Goal: Task Accomplishment & Management: Complete application form

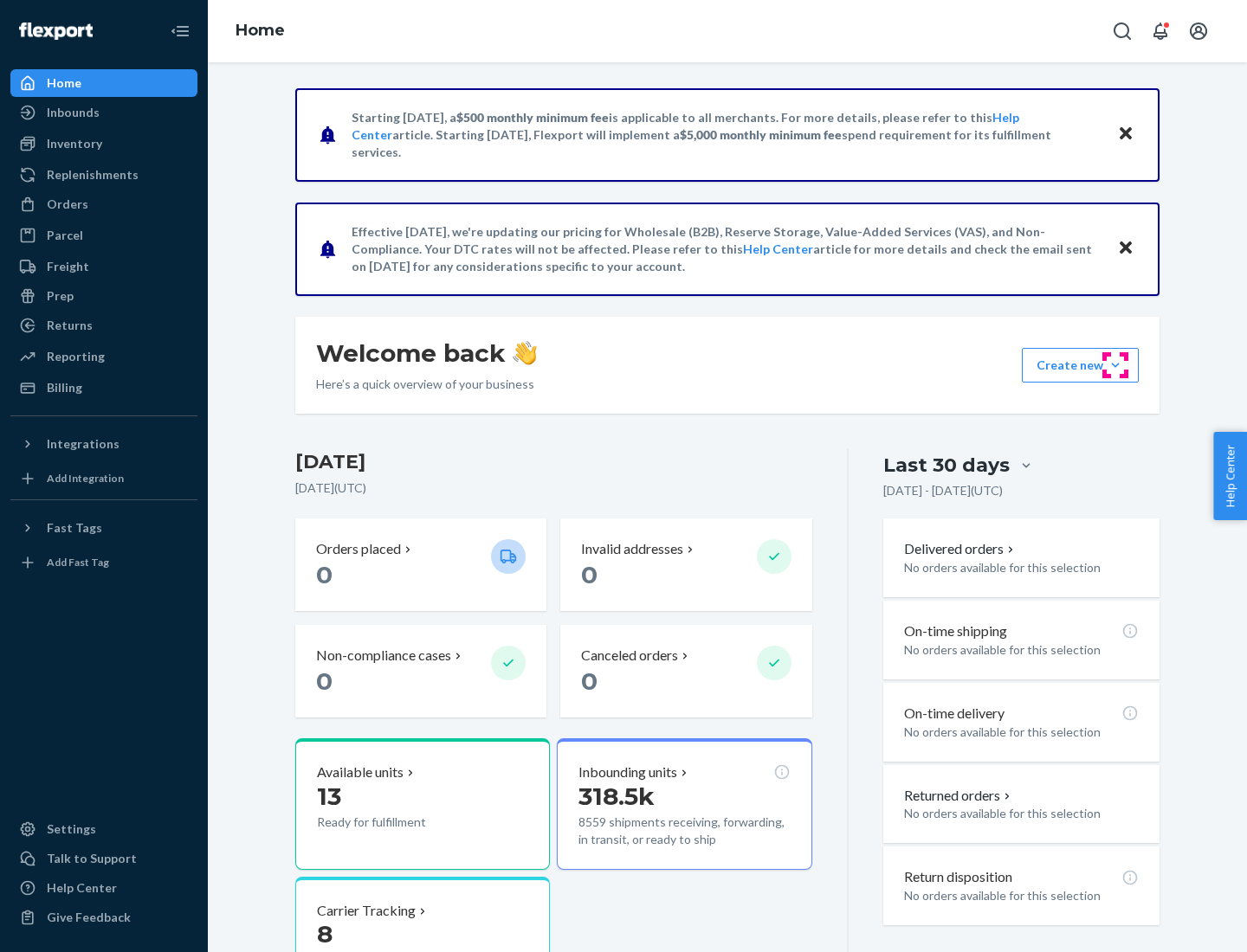
click at [1115, 366] on button "Create new Create new inbound Create new order Create new product" at bounding box center [1080, 365] width 117 height 34
click at [104, 113] on div "Inbounds" at bounding box center [104, 113] width 184 height 25
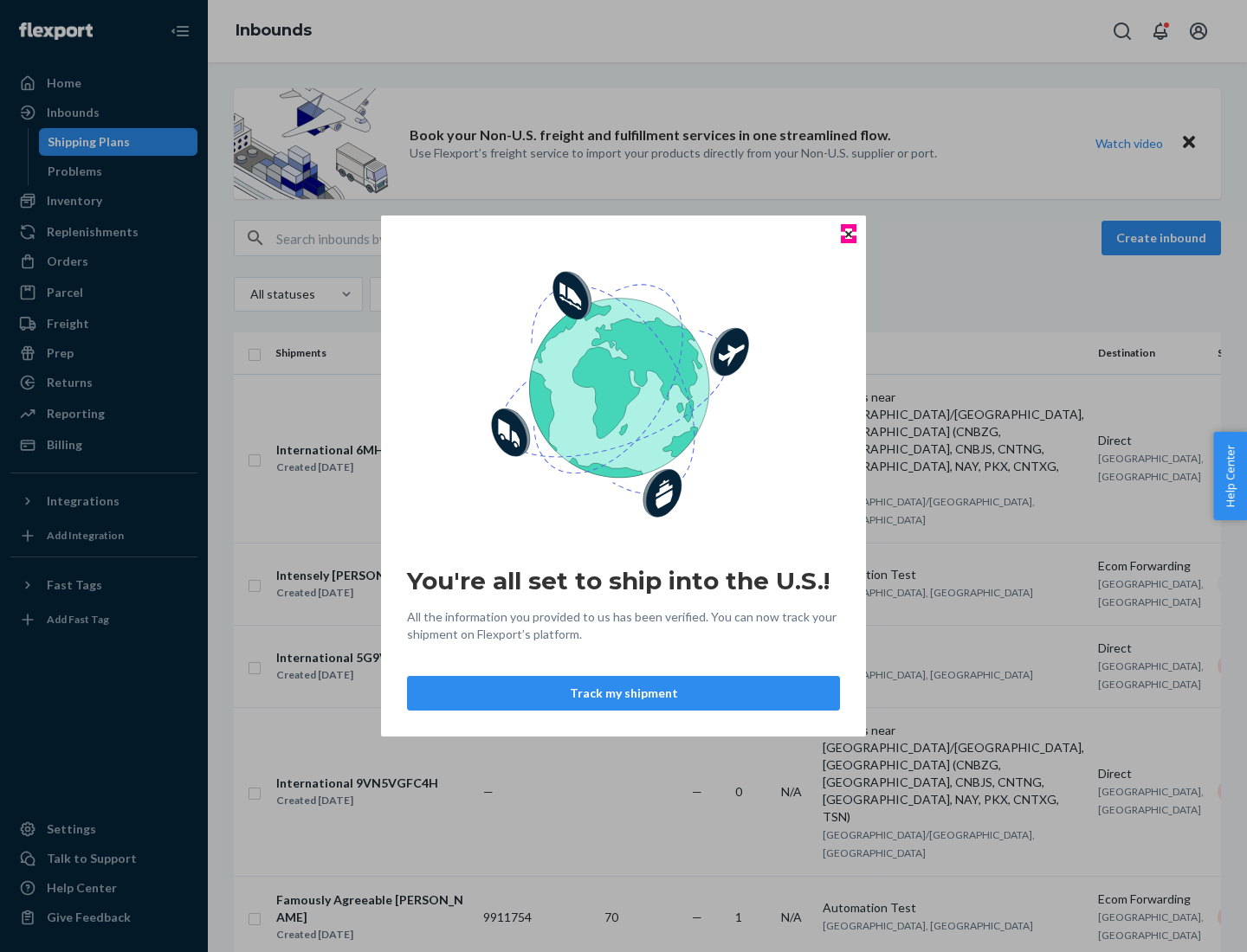
click at [848, 234] on icon "Close" at bounding box center [849, 234] width 7 height 7
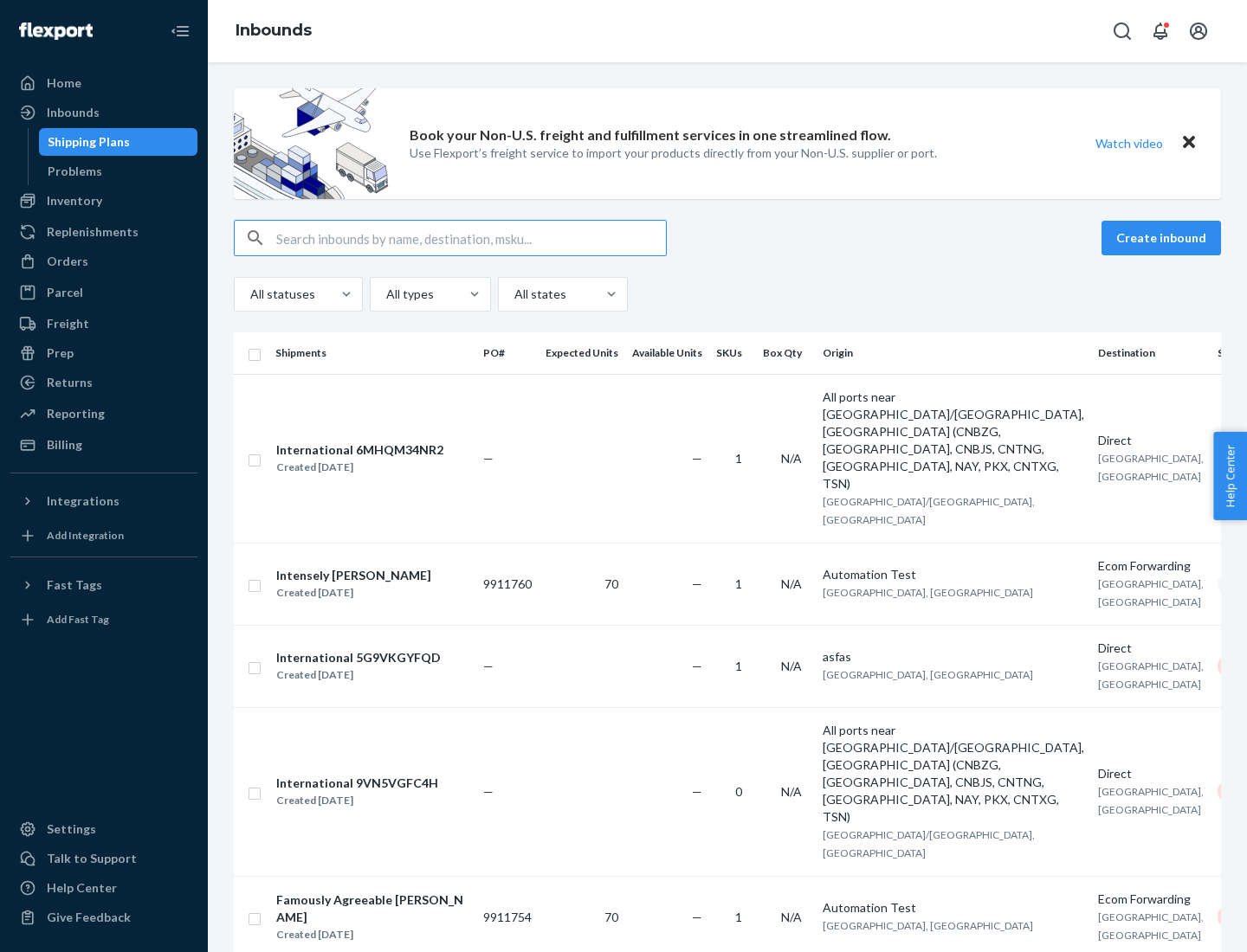
click at [1163, 238] on button "Create inbound" at bounding box center [1162, 237] width 120 height 34
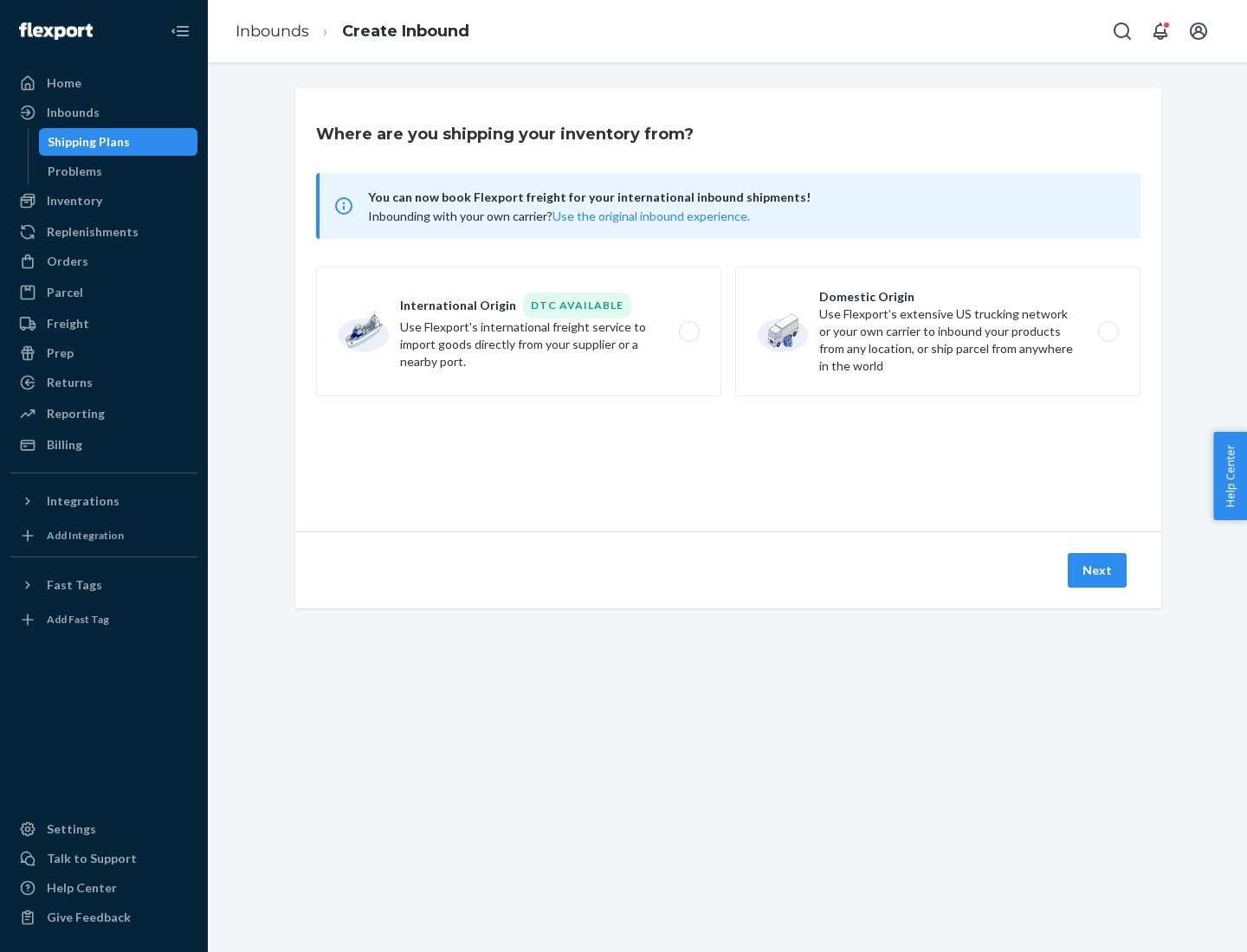
click at [937, 331] on label "Domestic Origin Use Flexport’s extensive US trucking network or your own carrie…" at bounding box center [937, 331] width 405 height 130
click at [1107, 331] on input "Domestic Origin Use Flexport’s extensive US trucking network or your own carrie…" at bounding box center [1112, 331] width 11 height 11
radio input "true"
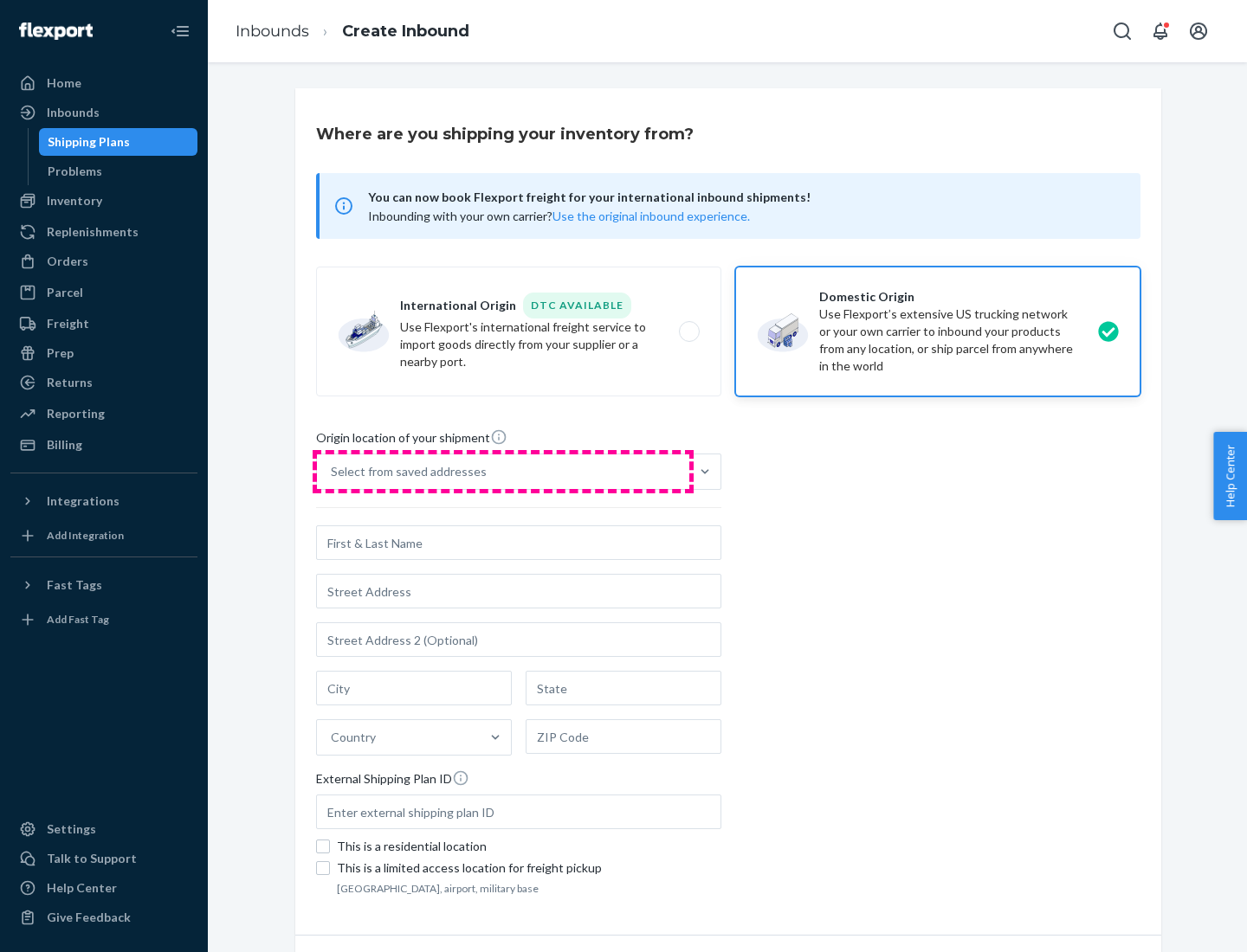
click at [503, 472] on div "Select from saved addresses" at bounding box center [502, 471] width 372 height 34
click at [332, 472] on input "Select from saved addresses" at bounding box center [332, 472] width 2 height 18
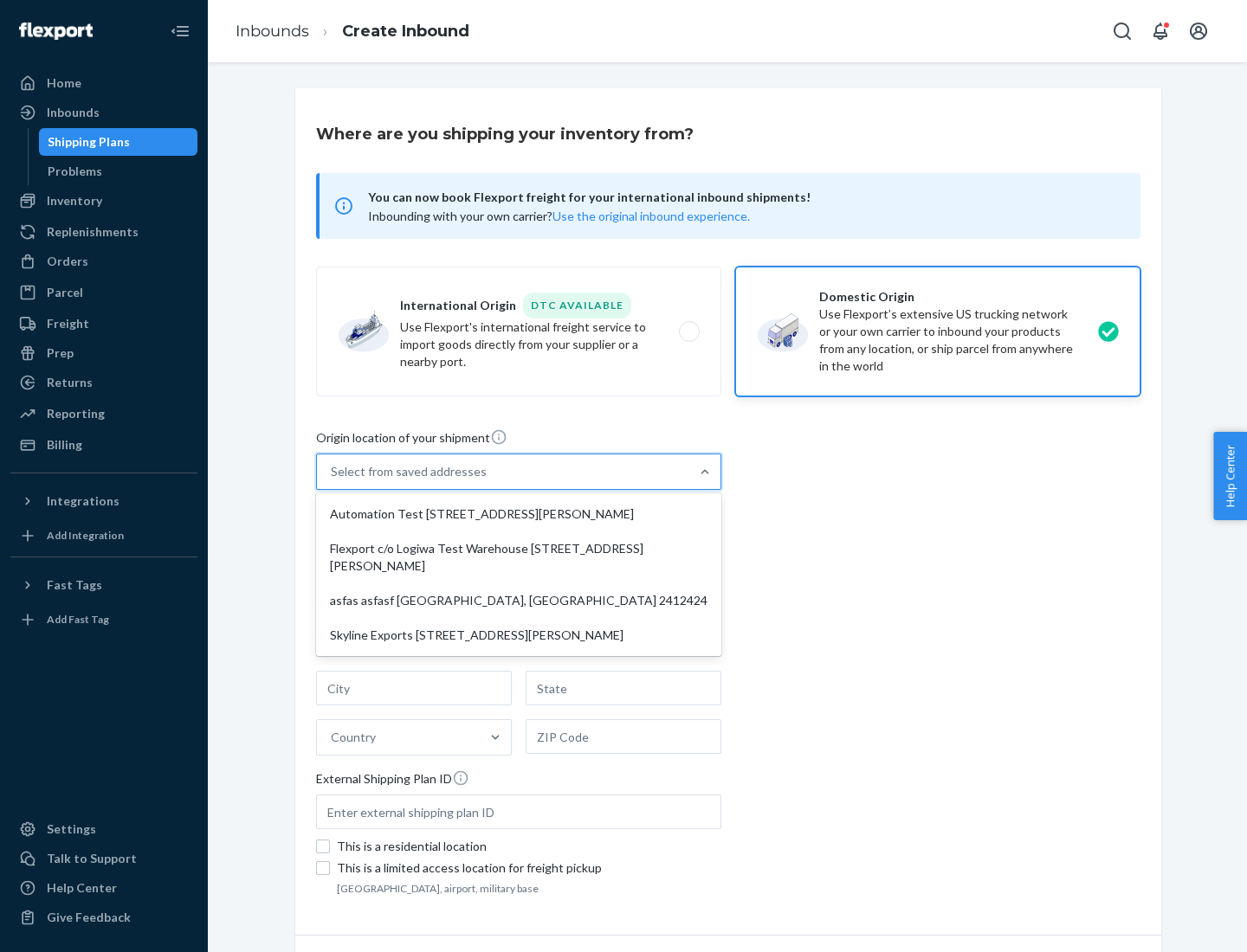
scroll to position [7, 0]
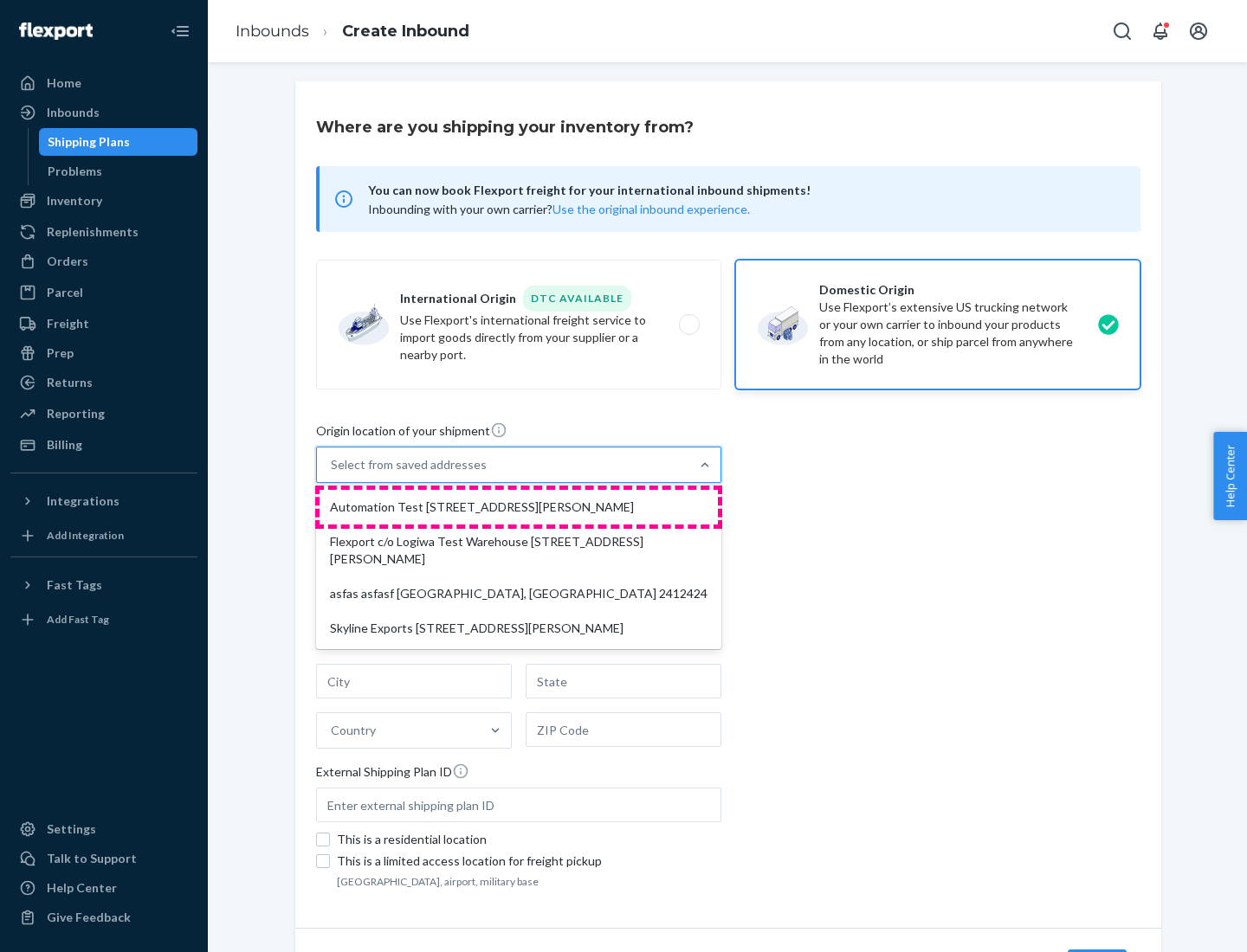
click at [519, 507] on div "Automation Test [STREET_ADDRESS][PERSON_NAME]" at bounding box center [518, 506] width 398 height 34
click at [332, 474] on input "option Automation Test [STREET_ADDRESS][PERSON_NAME] focused, 1 of 4. 4 results…" at bounding box center [332, 465] width 2 height 18
type input "Automation Test"
type input "9th Floor"
type input "[GEOGRAPHIC_DATA]"
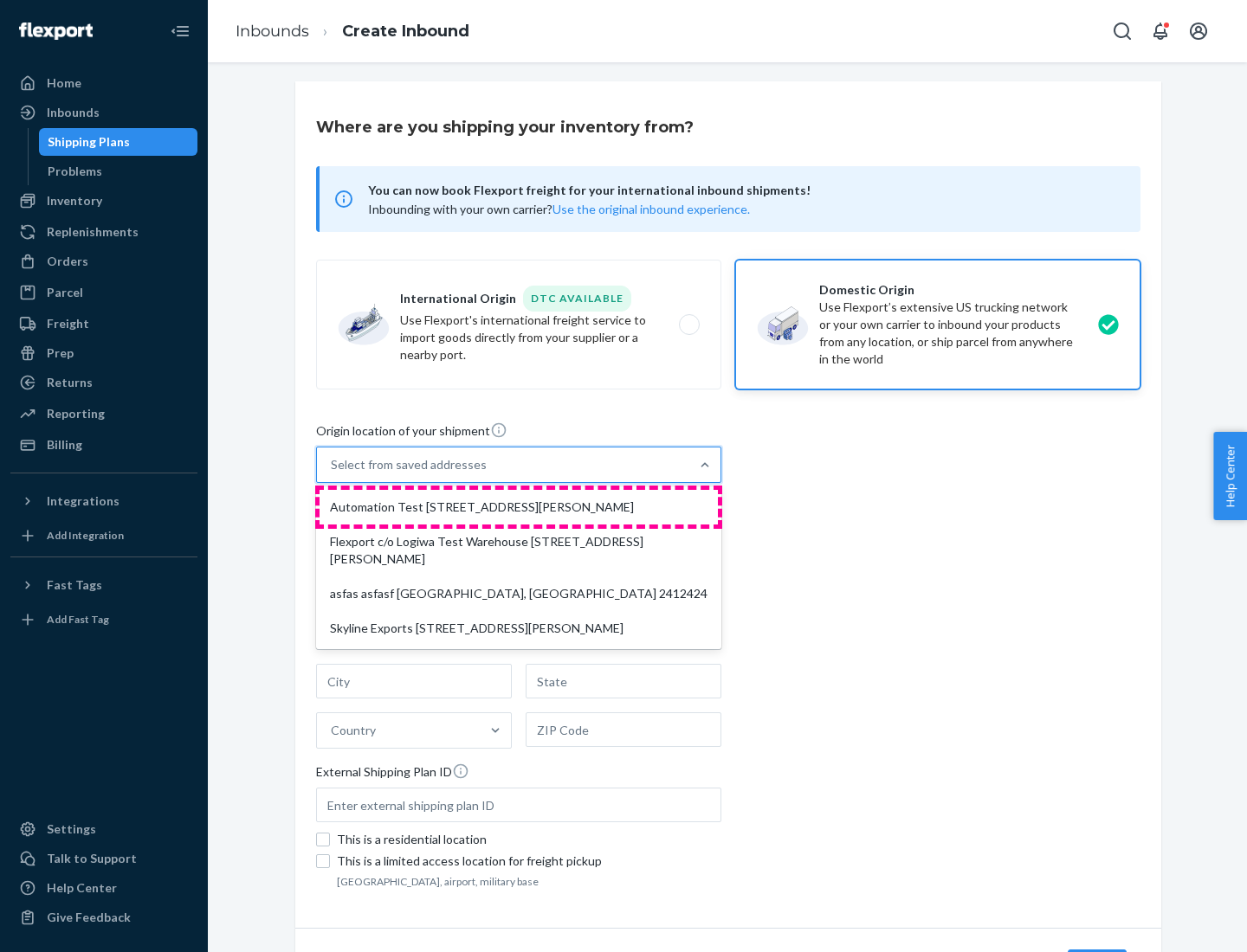
type input "CA"
type input "94104"
type input "[STREET_ADDRESS][PERSON_NAME]"
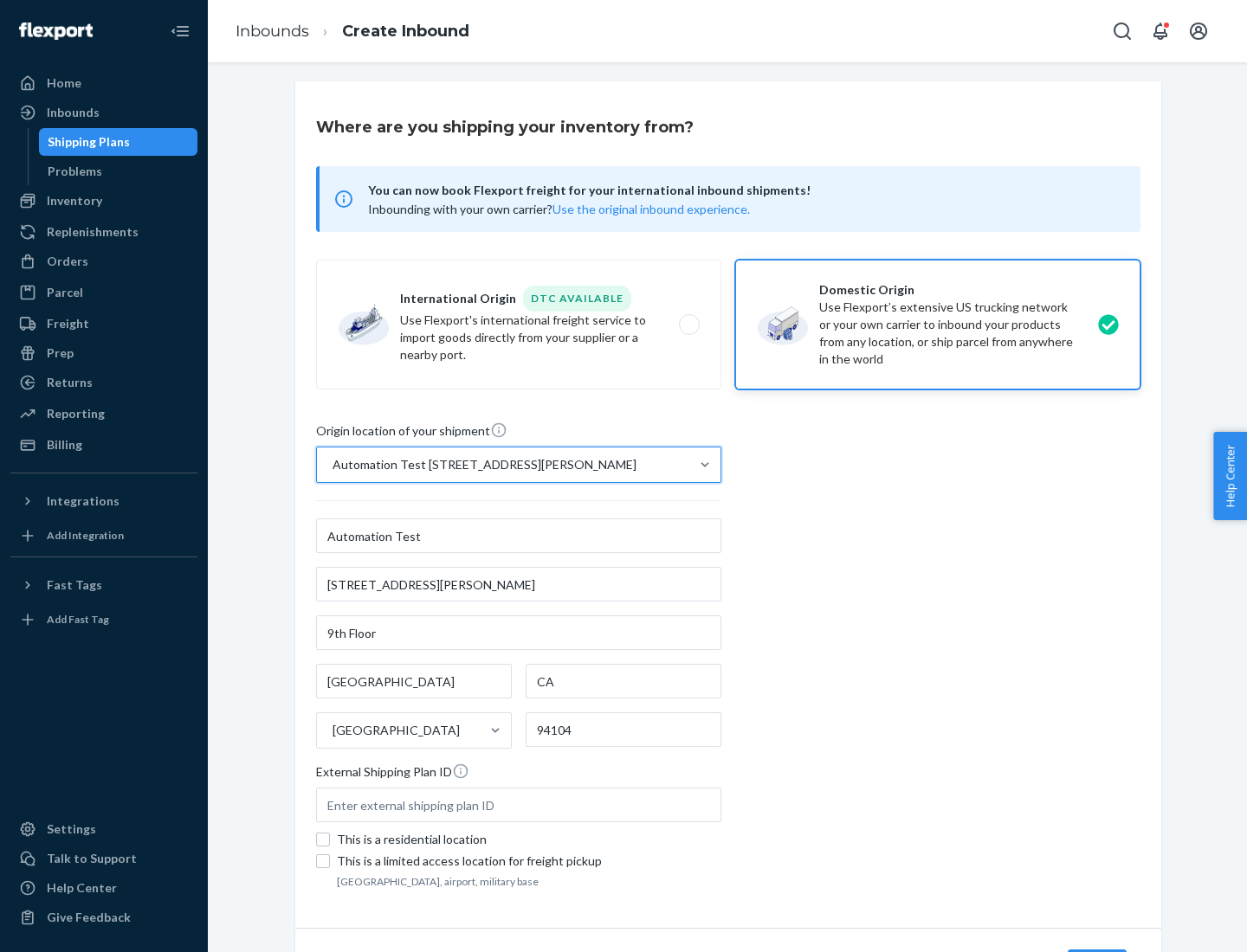
scroll to position [101, 0]
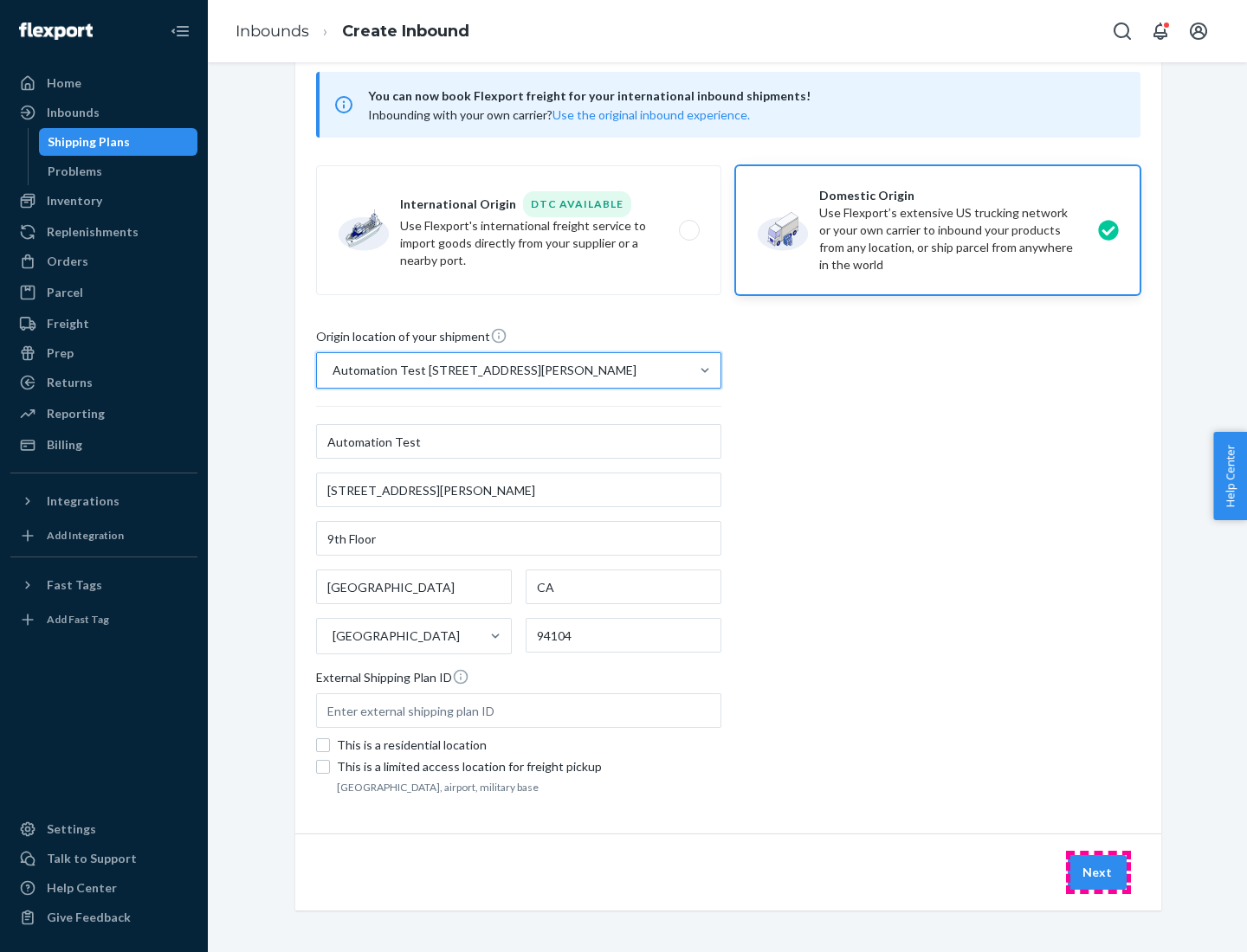
click at [1098, 873] on button "Next" at bounding box center [1097, 872] width 59 height 34
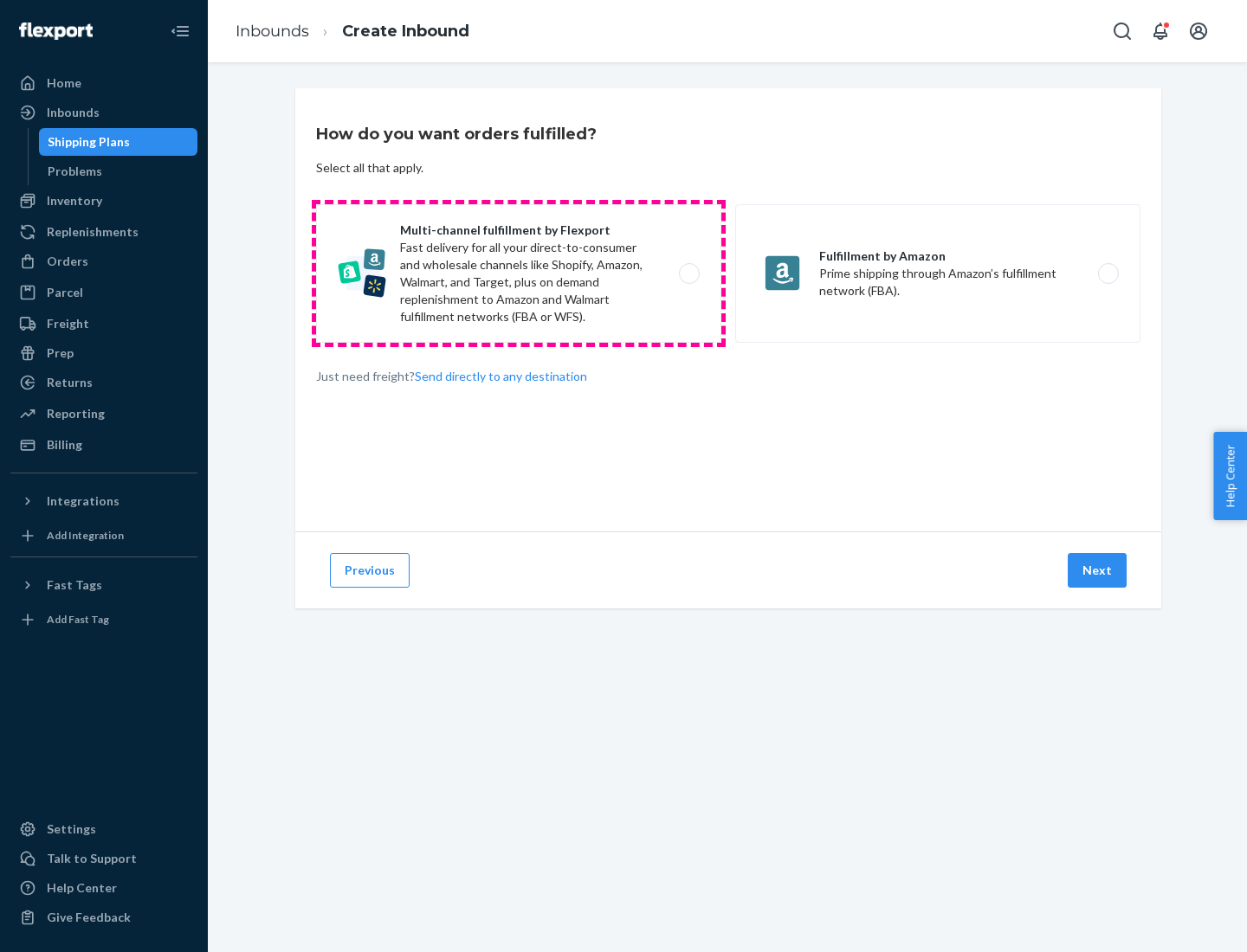
click at [519, 273] on label "Multi-channel fulfillment by Flexport Fast delivery for all your direct-to-cons…" at bounding box center [518, 273] width 405 height 139
click at [689, 273] on input "Multi-channel fulfillment by Flexport Fast delivery for all your direct-to-cons…" at bounding box center [694, 273] width 11 height 11
radio input "true"
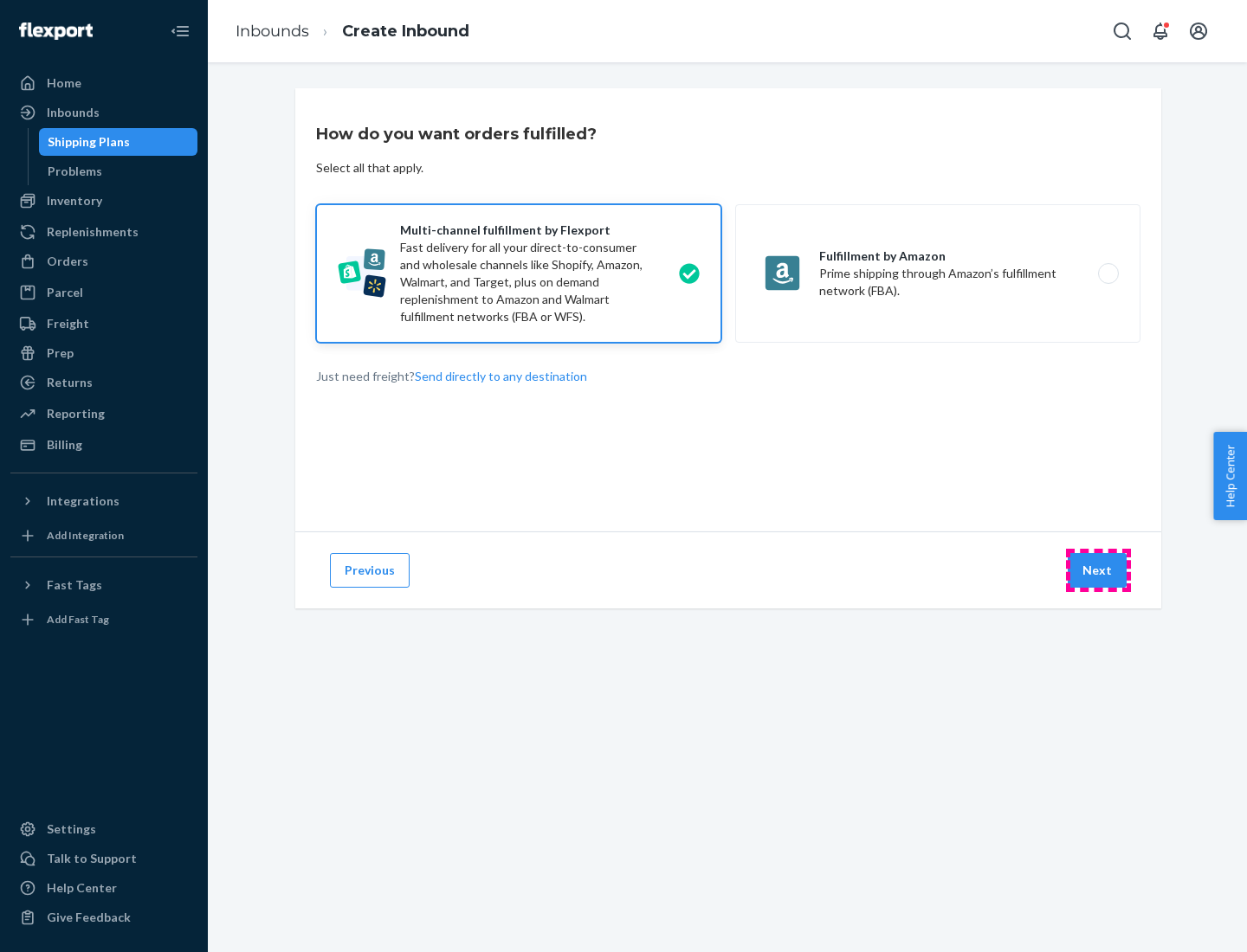
click at [1098, 570] on button "Next" at bounding box center [1097, 570] width 59 height 34
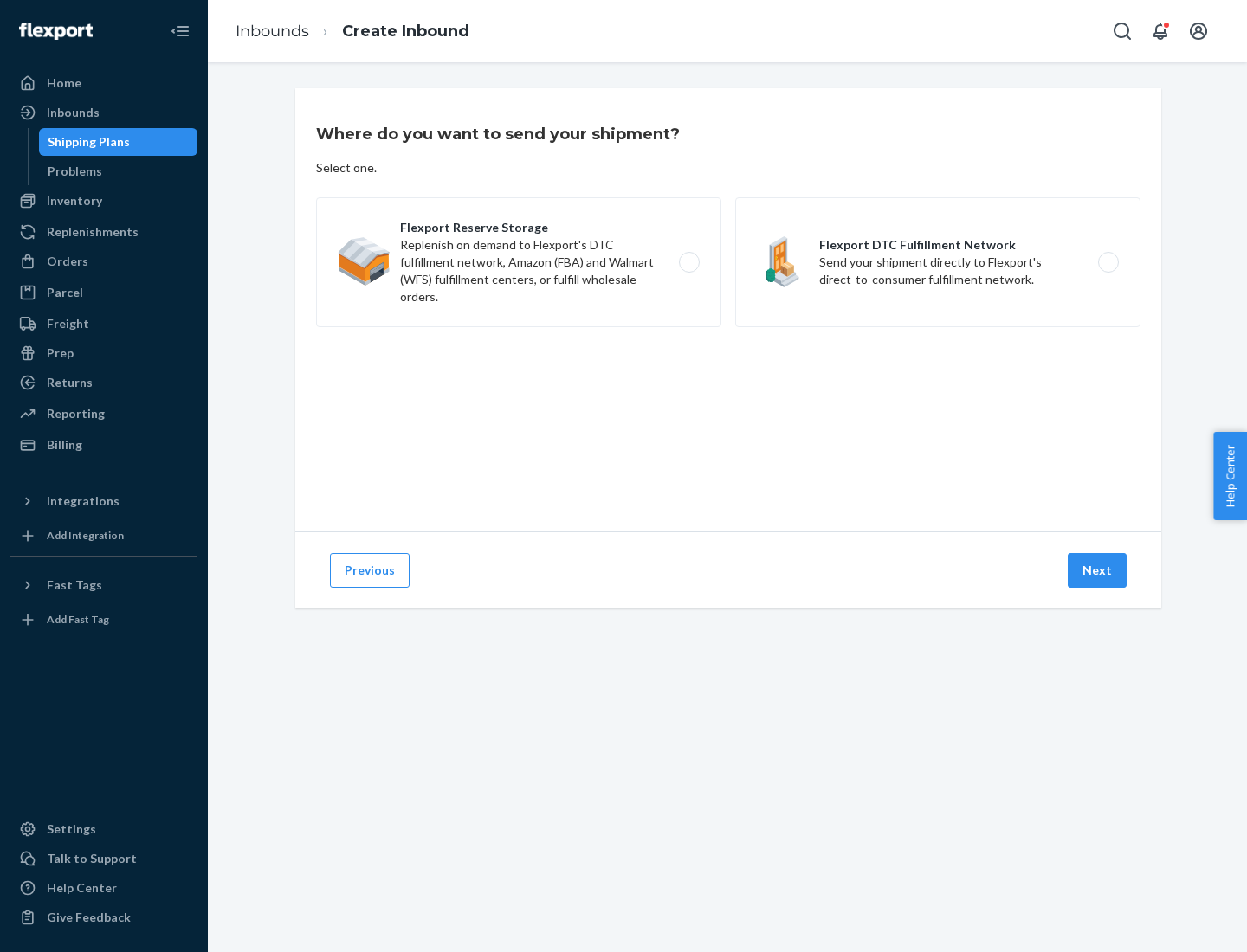
click at [519, 262] on label "Flexport Reserve Storage Replenish on demand to Flexport's DTC fulfillment netw…" at bounding box center [518, 263] width 405 height 130
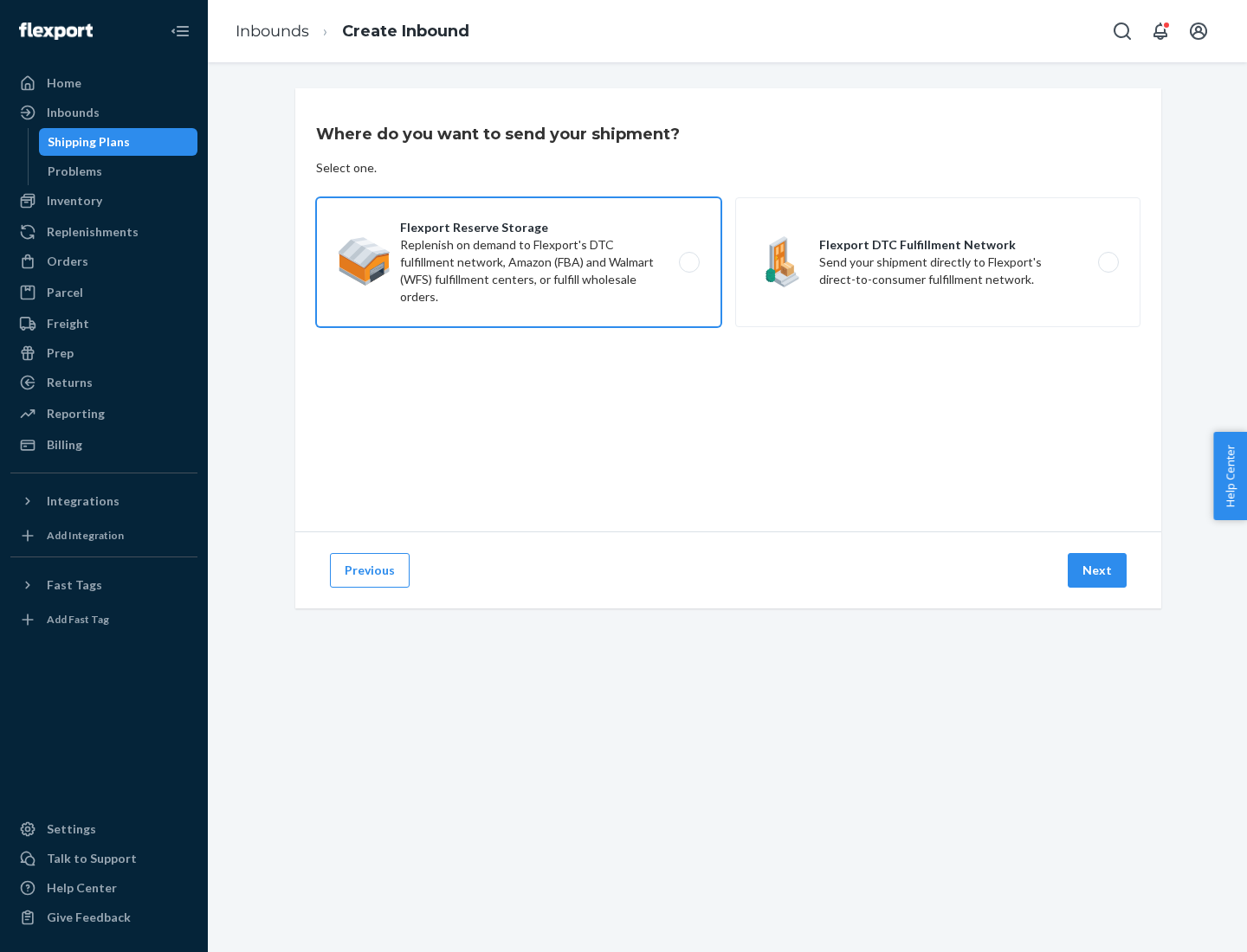
click at [689, 262] on input "Flexport Reserve Storage Replenish on demand to Flexport's DTC fulfillment netw…" at bounding box center [694, 262] width 11 height 11
radio input "true"
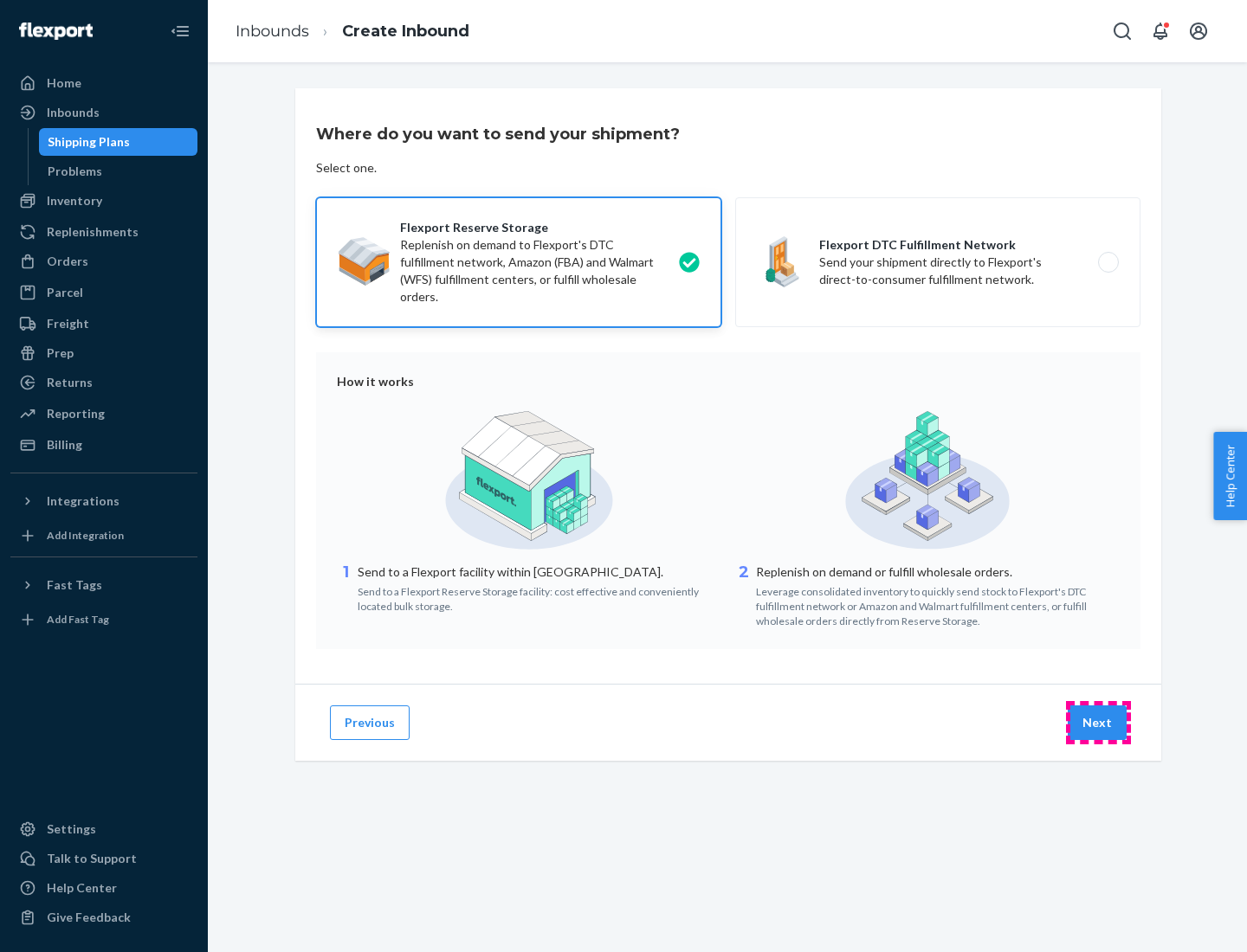
click at [1098, 723] on button "Next" at bounding box center [1097, 723] width 59 height 34
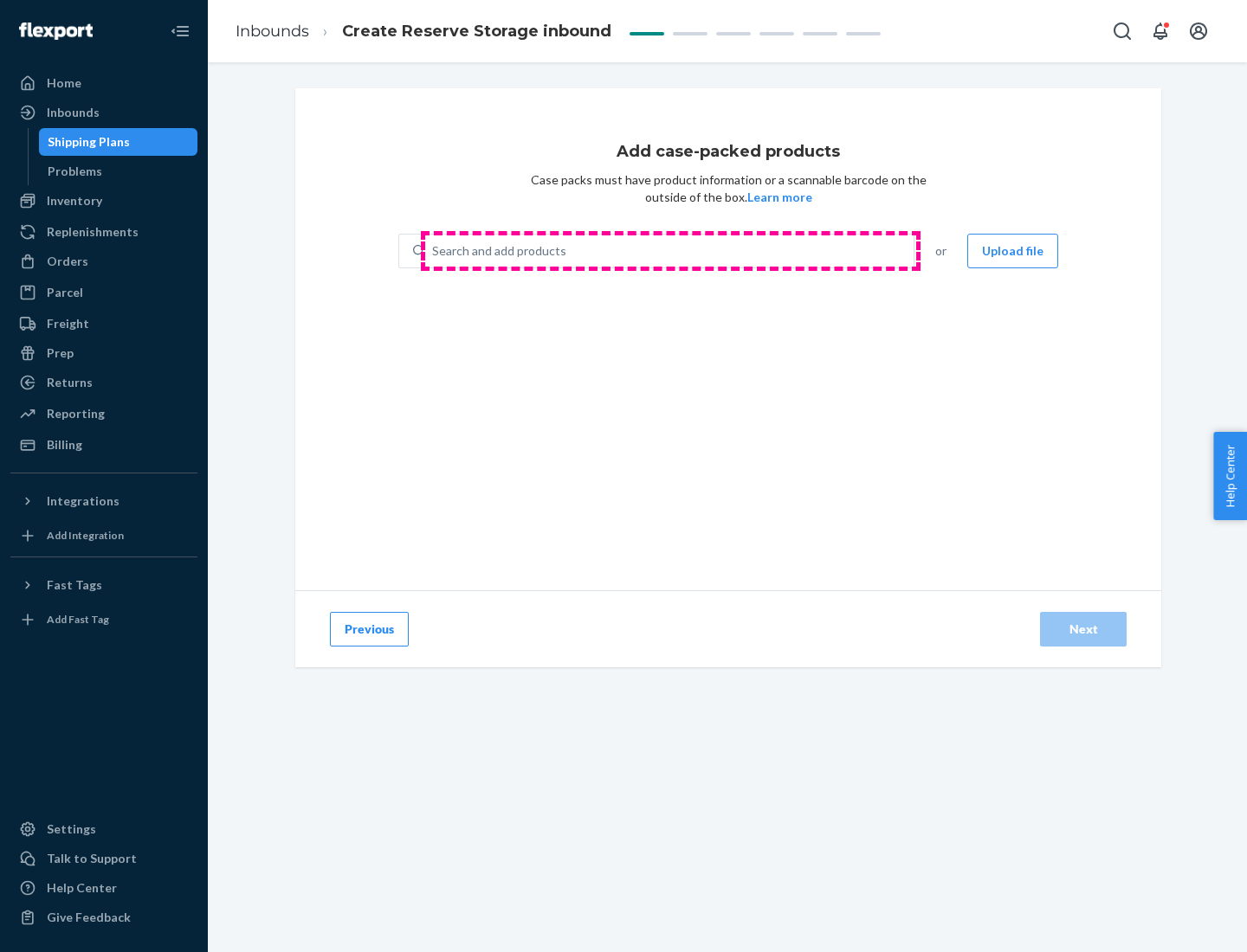
click at [670, 251] on div "Search and add products" at bounding box center [669, 251] width 488 height 31
click at [434, 251] on input "Search and add products" at bounding box center [433, 251] width 2 height 18
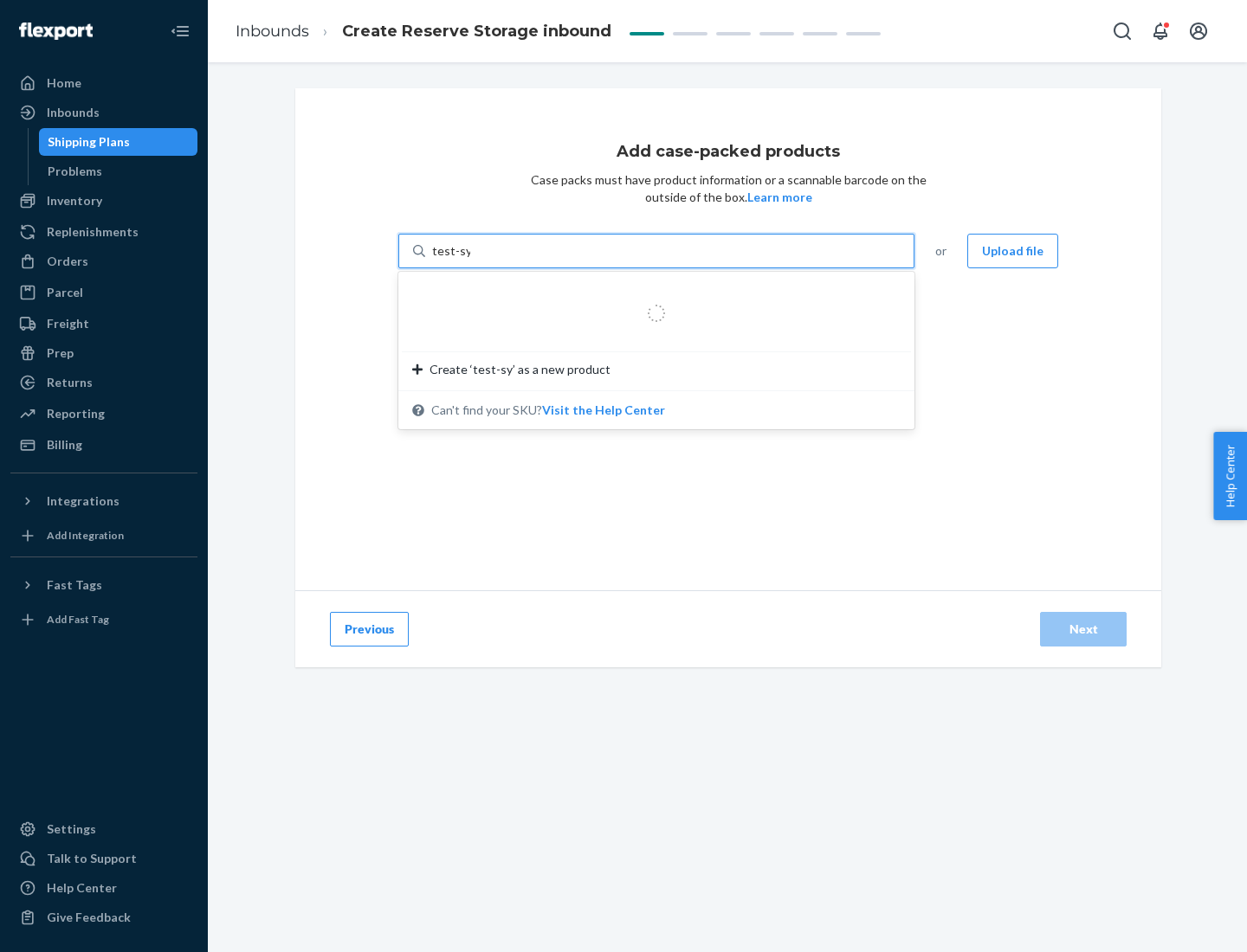
type input "test-syn"
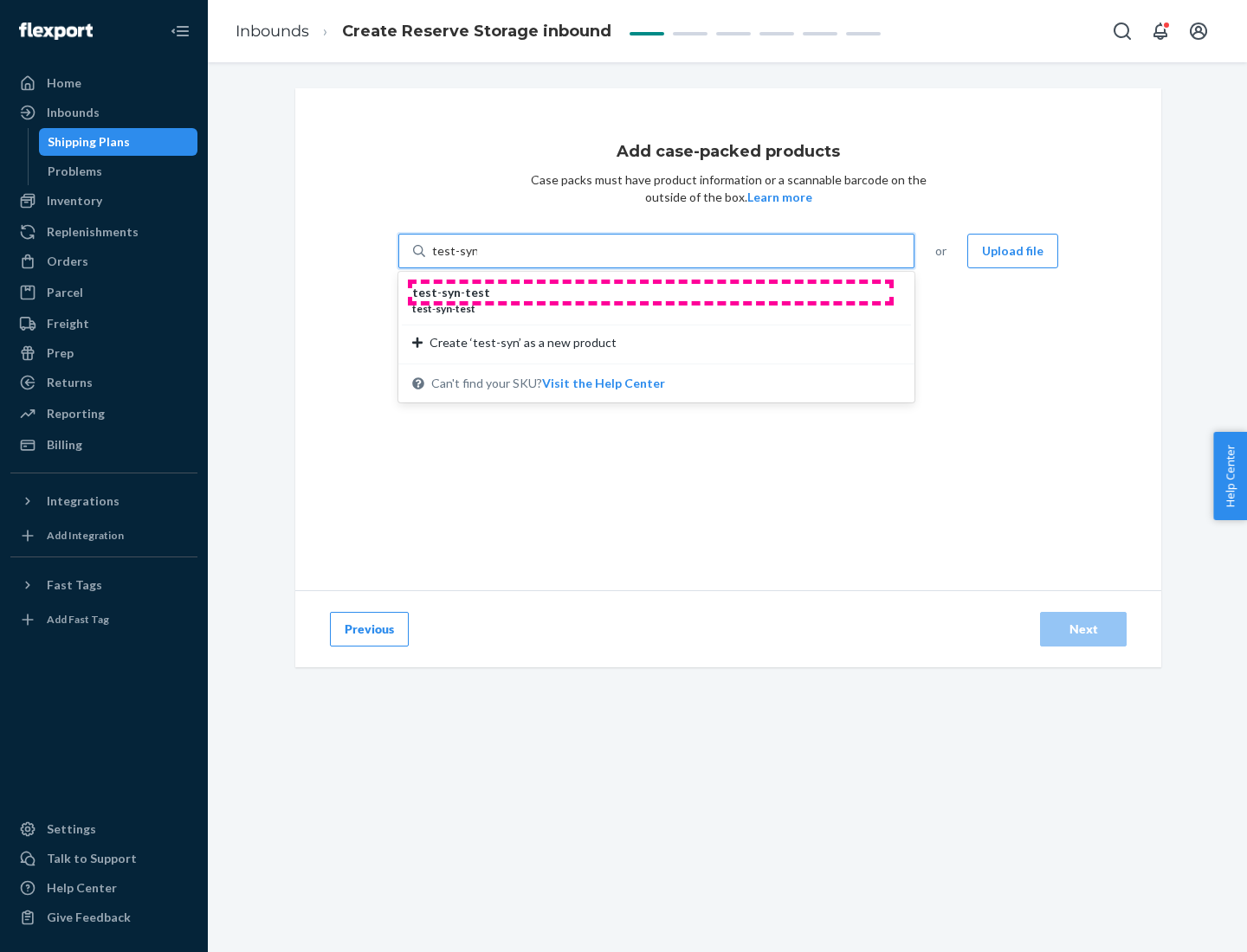
click at [651, 293] on div "test - syn - test" at bounding box center [650, 293] width 475 height 18
click at [478, 259] on input "test-syn" at bounding box center [454, 251] width 45 height 18
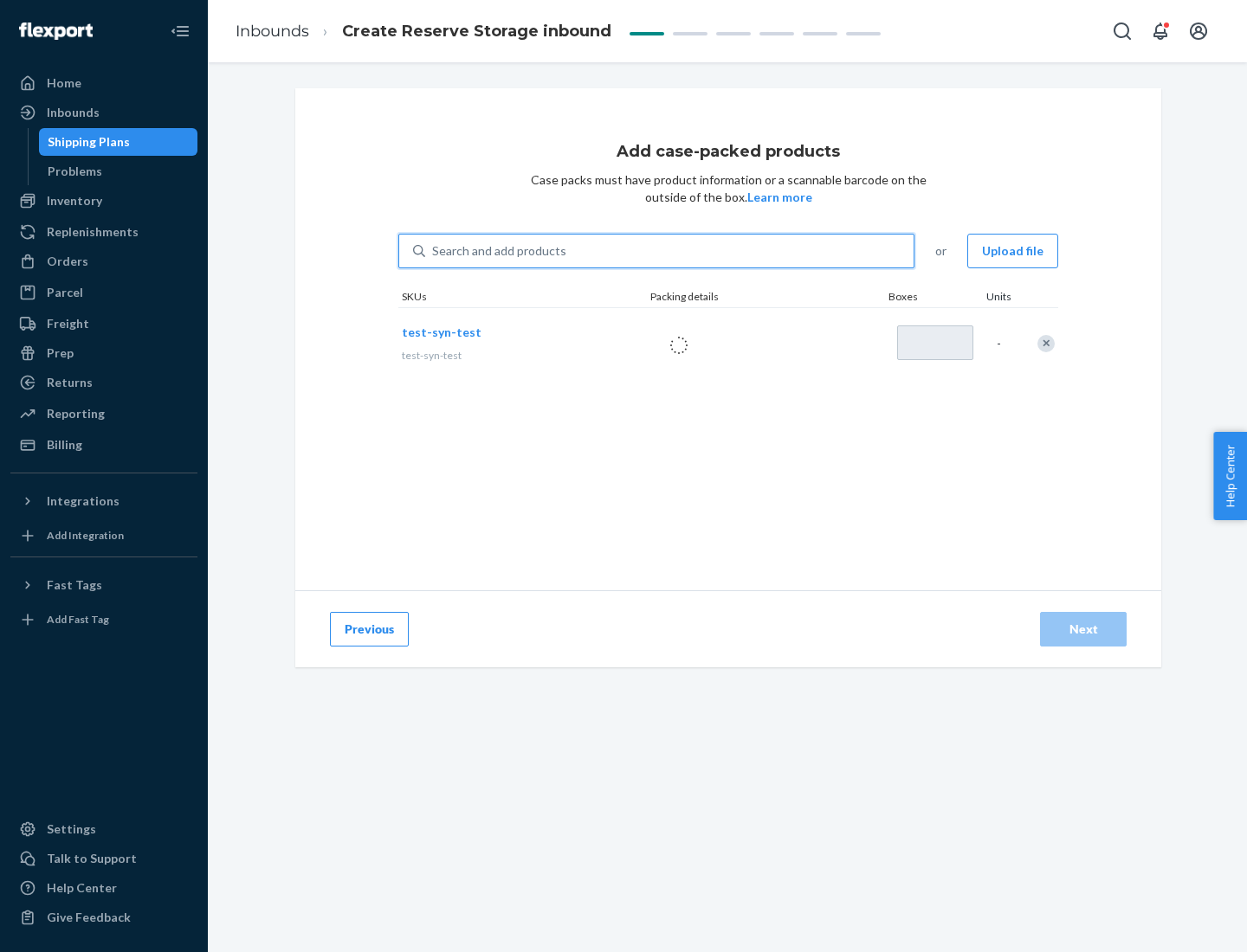
type input "1"
click at [1083, 629] on div "Next" at bounding box center [1083, 629] width 57 height 18
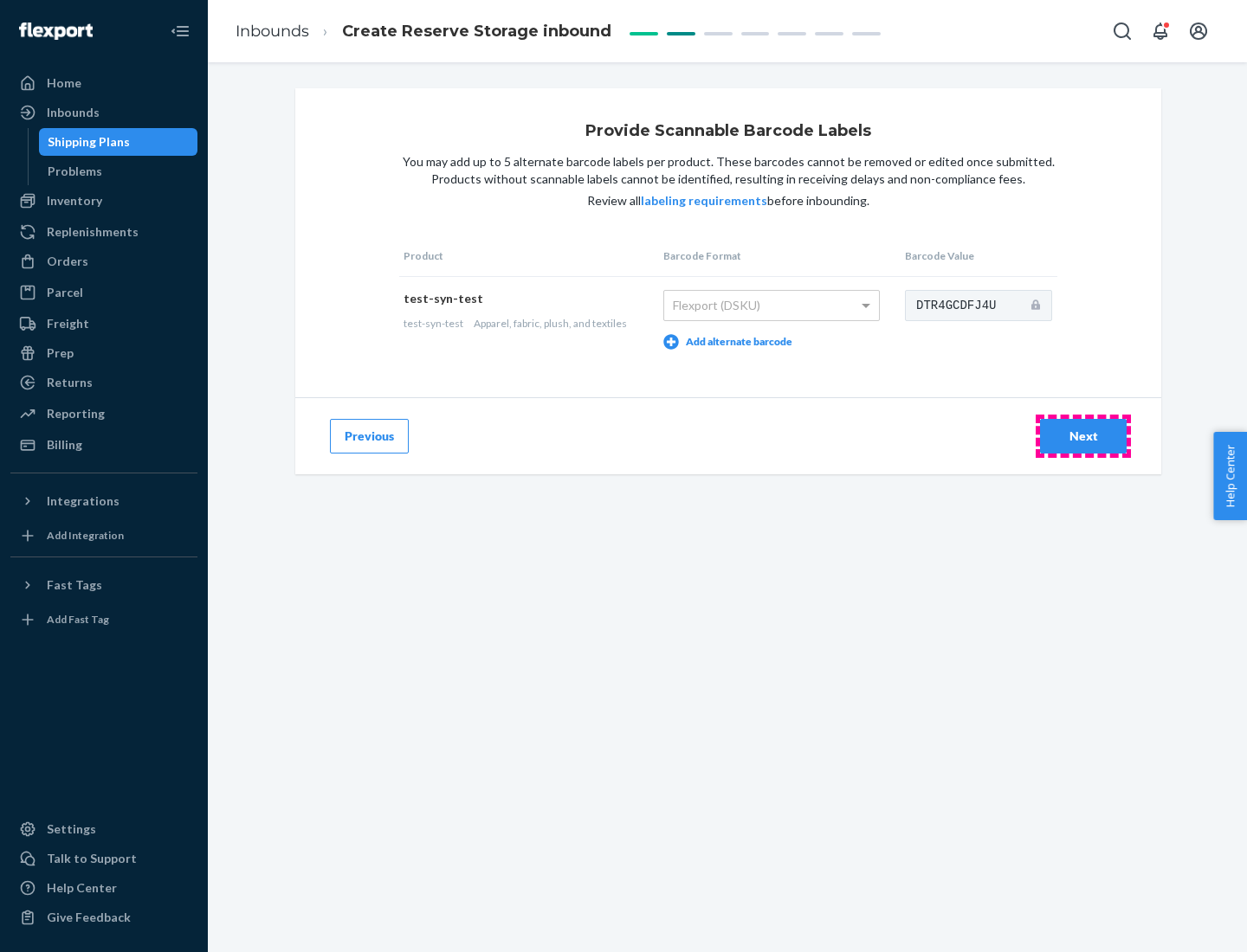
click at [1083, 435] on div "Next" at bounding box center [1083, 436] width 57 height 18
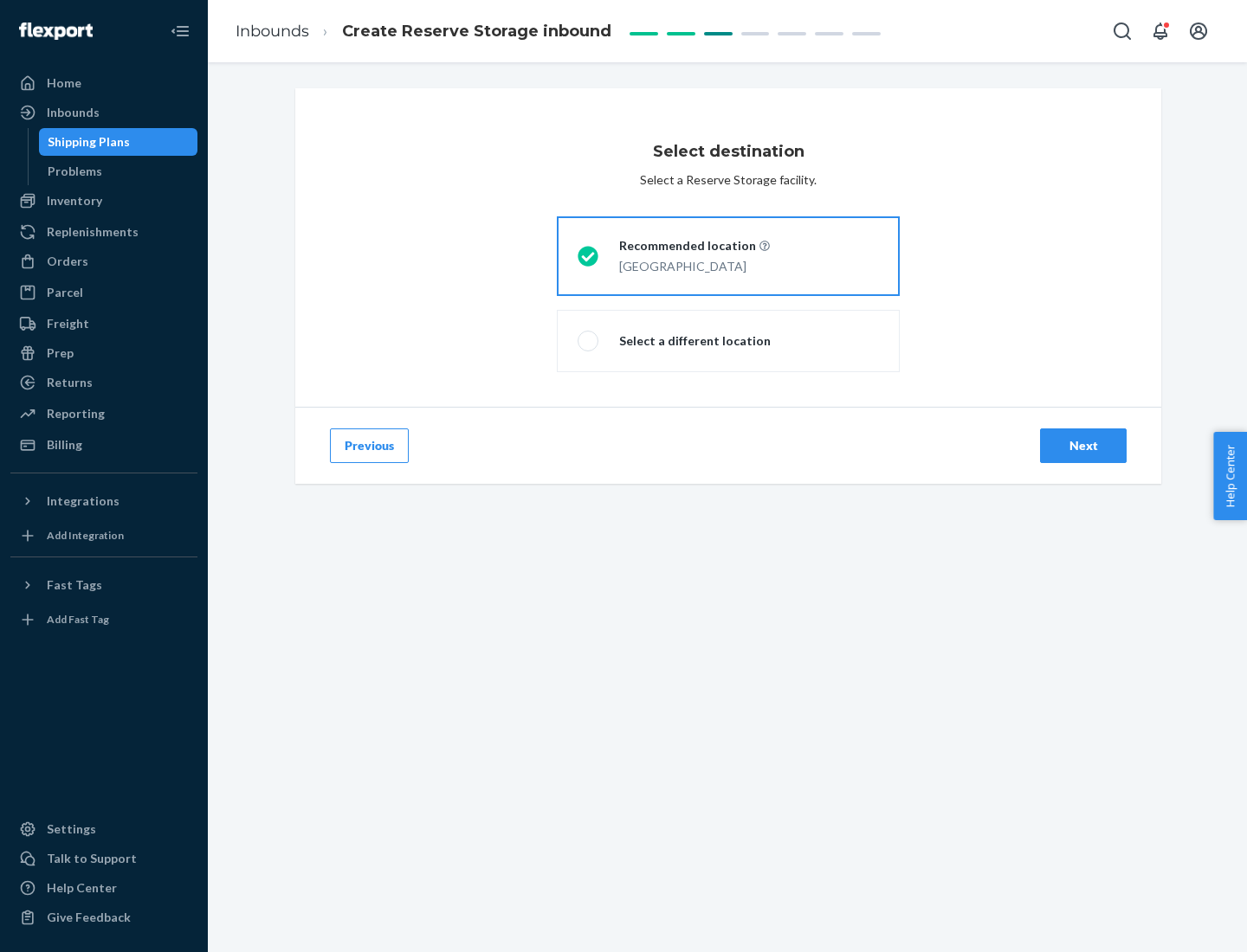
click at [1083, 446] on div "Next" at bounding box center [1083, 446] width 57 height 18
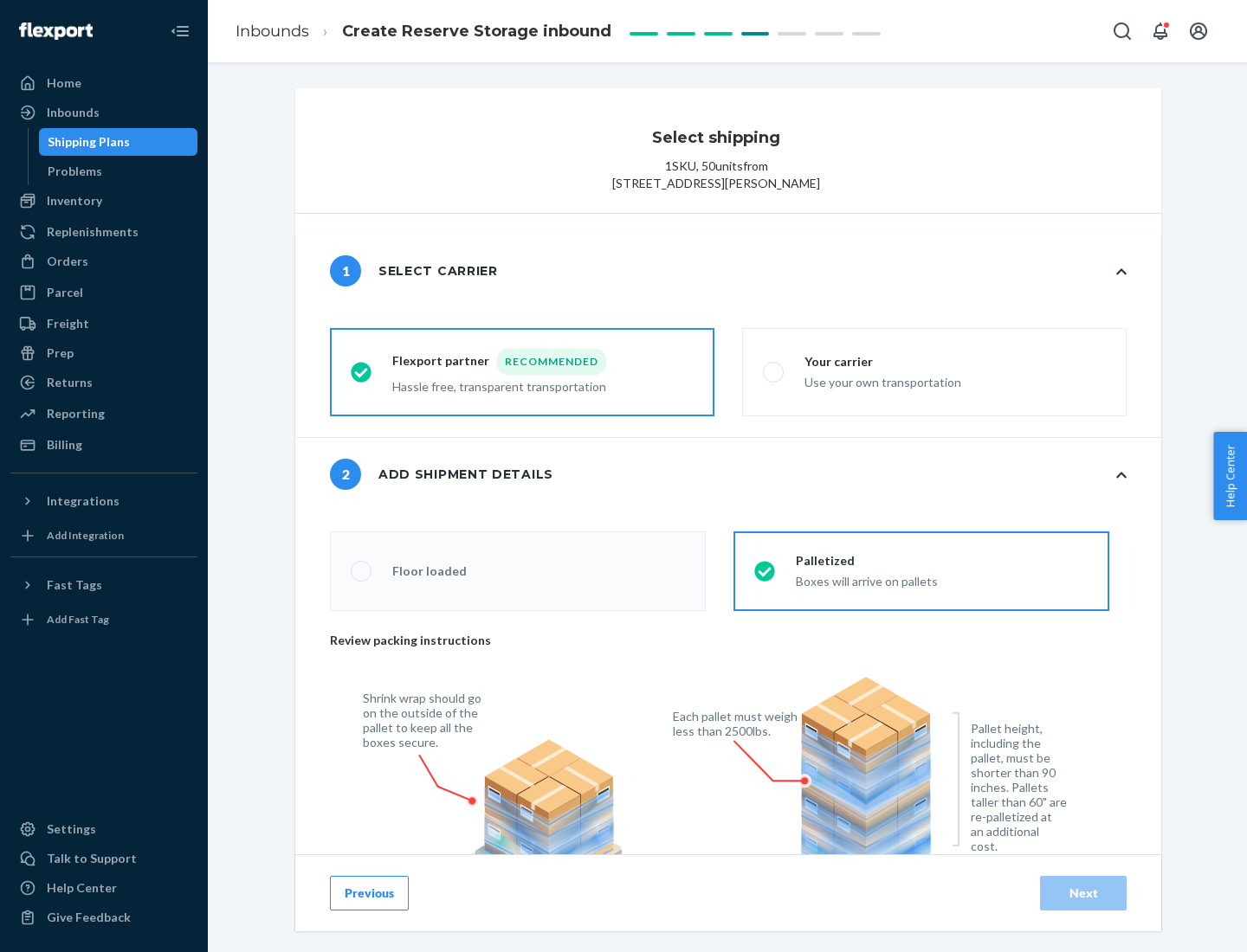
radio input "false"
type input "1"
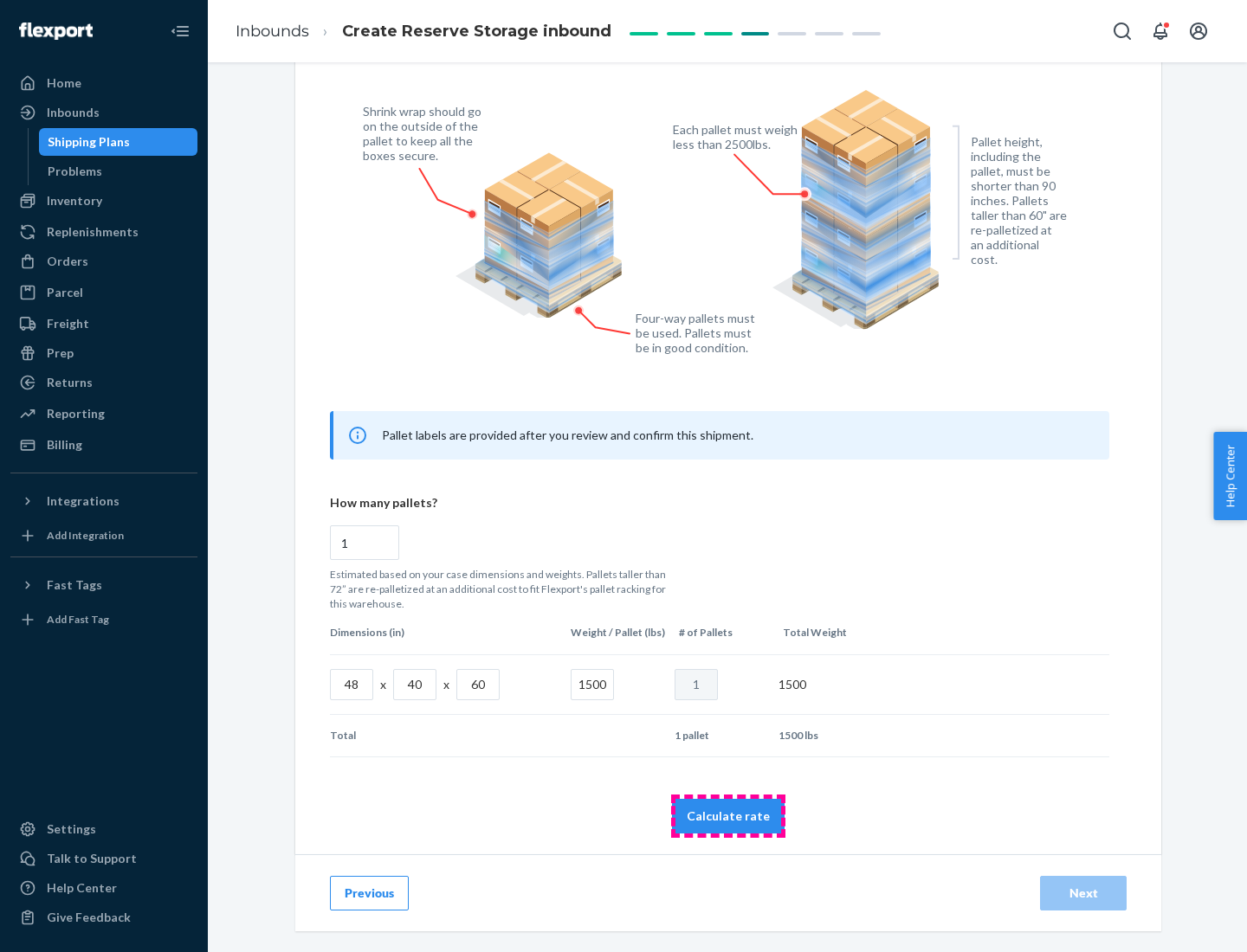
click at [728, 816] on button "Calculate rate" at bounding box center [728, 816] width 113 height 34
radio input "false"
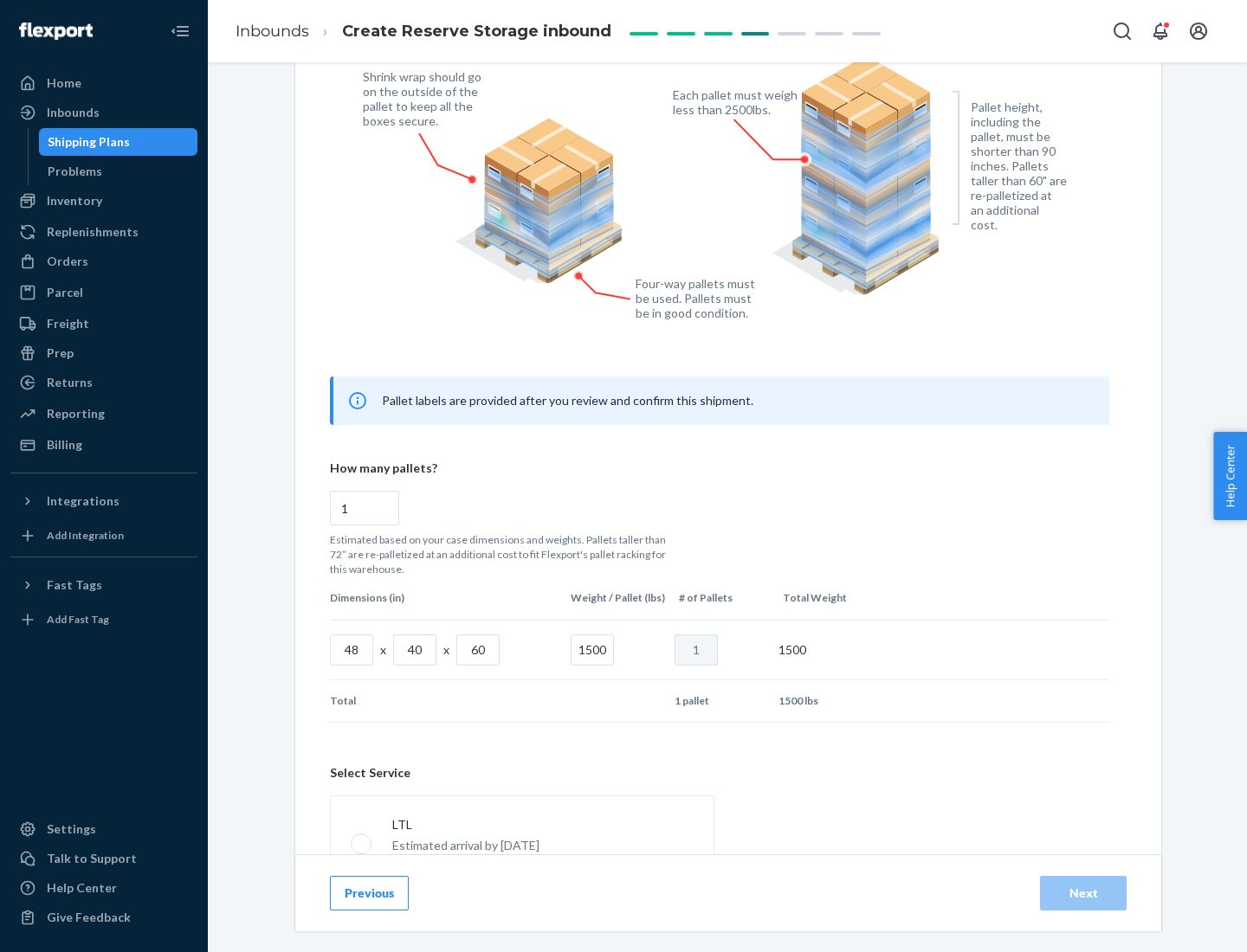
scroll to position [765, 0]
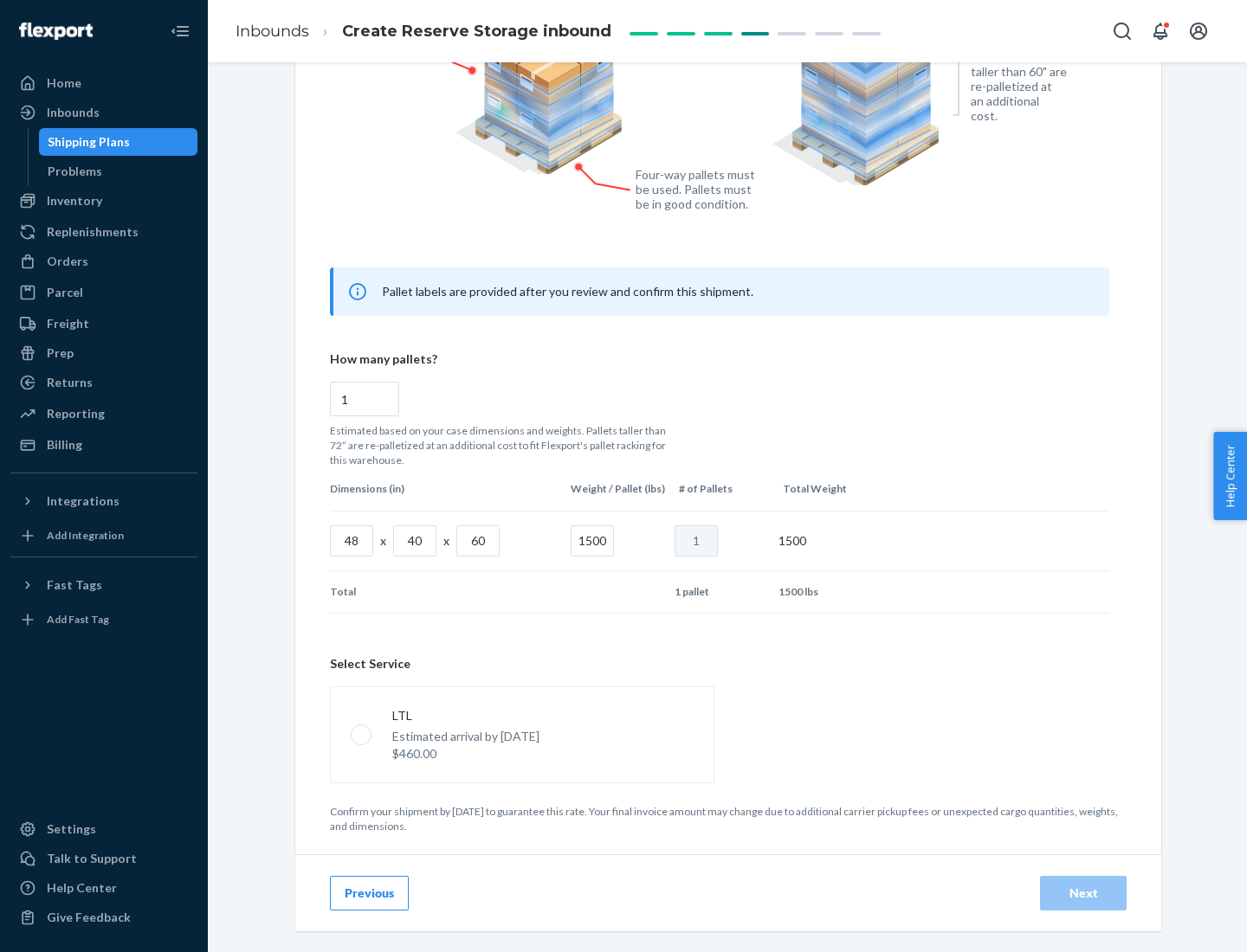
click at [521, 734] on p "Estimated arrival by [DATE]" at bounding box center [465, 737] width 147 height 18
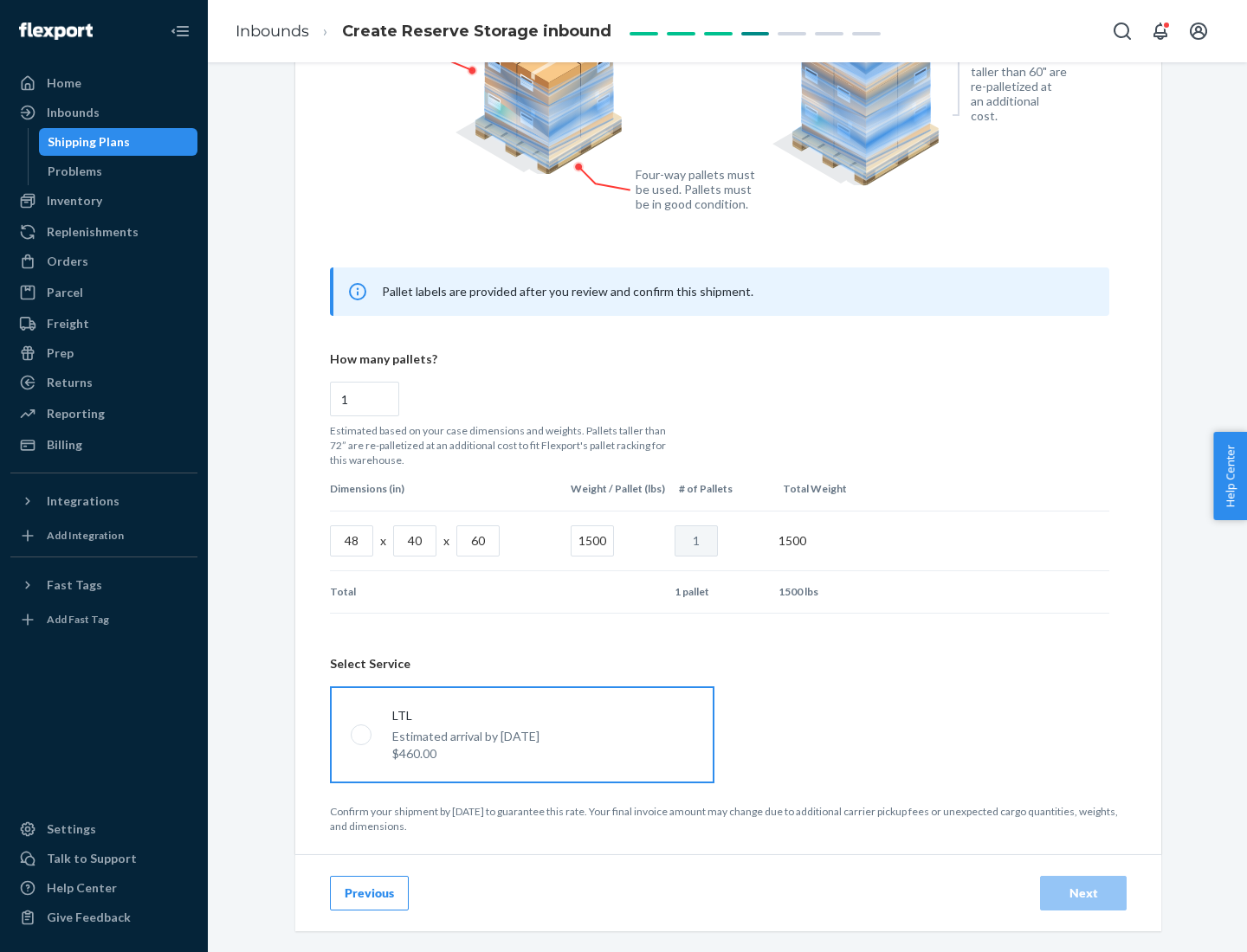
click at [362, 734] on input "LTL Estimated arrival by [DATE] $460.00" at bounding box center [356, 734] width 11 height 11
radio input "true"
radio input "false"
click at [1083, 892] on div "Next" at bounding box center [1083, 893] width 57 height 18
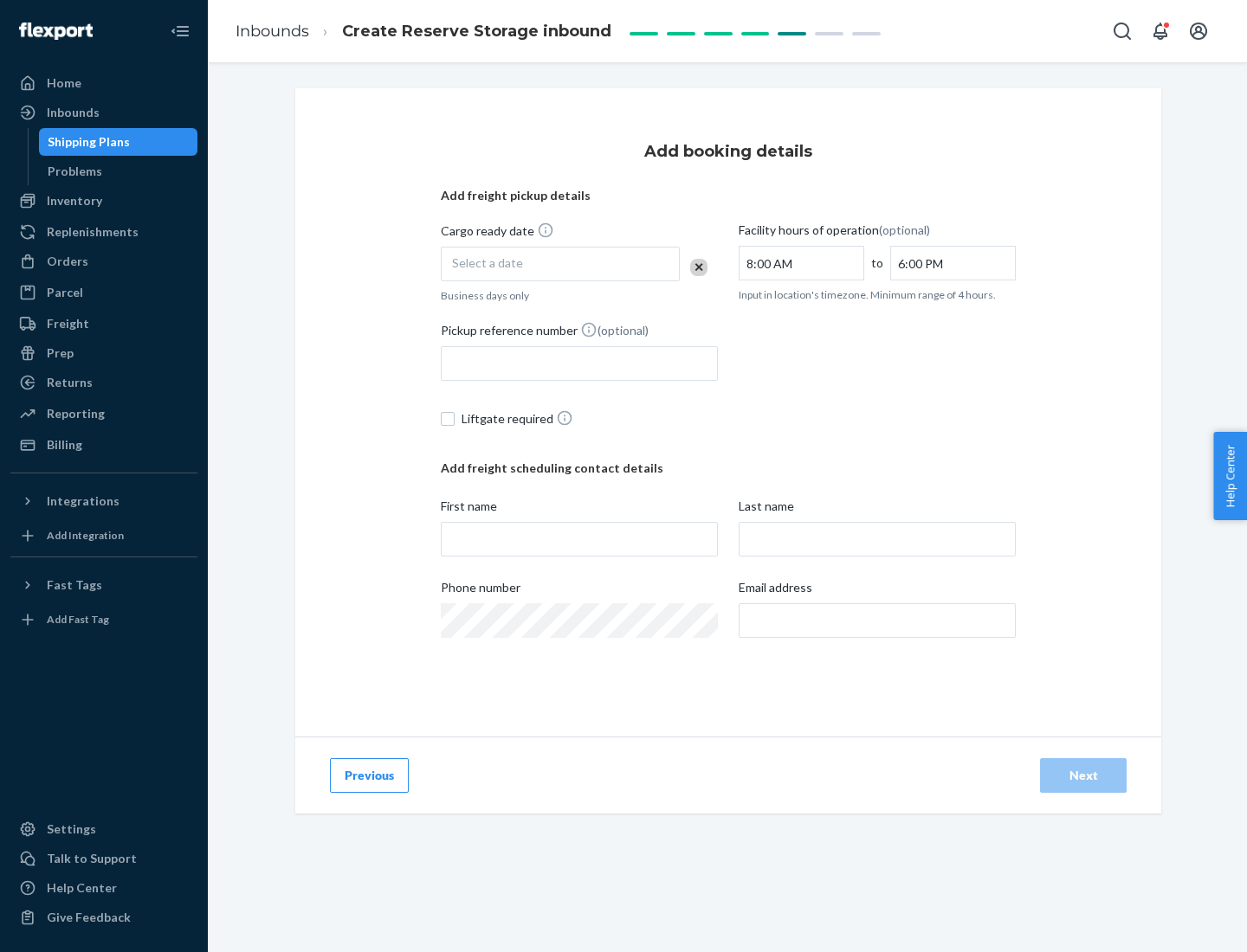
click at [560, 264] on div "Select a date" at bounding box center [560, 264] width 239 height 34
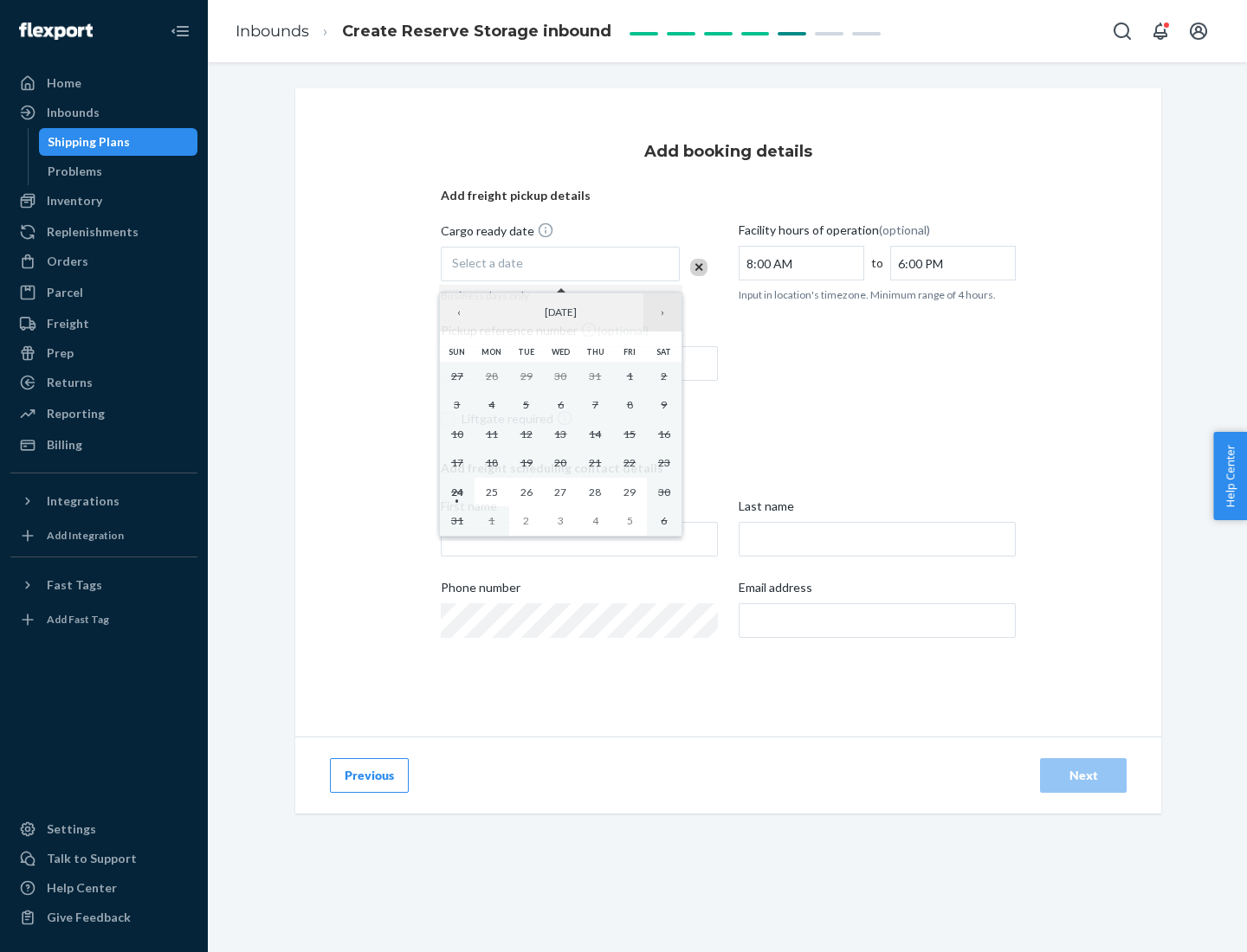
click at [662, 312] on button "›" at bounding box center [662, 312] width 38 height 38
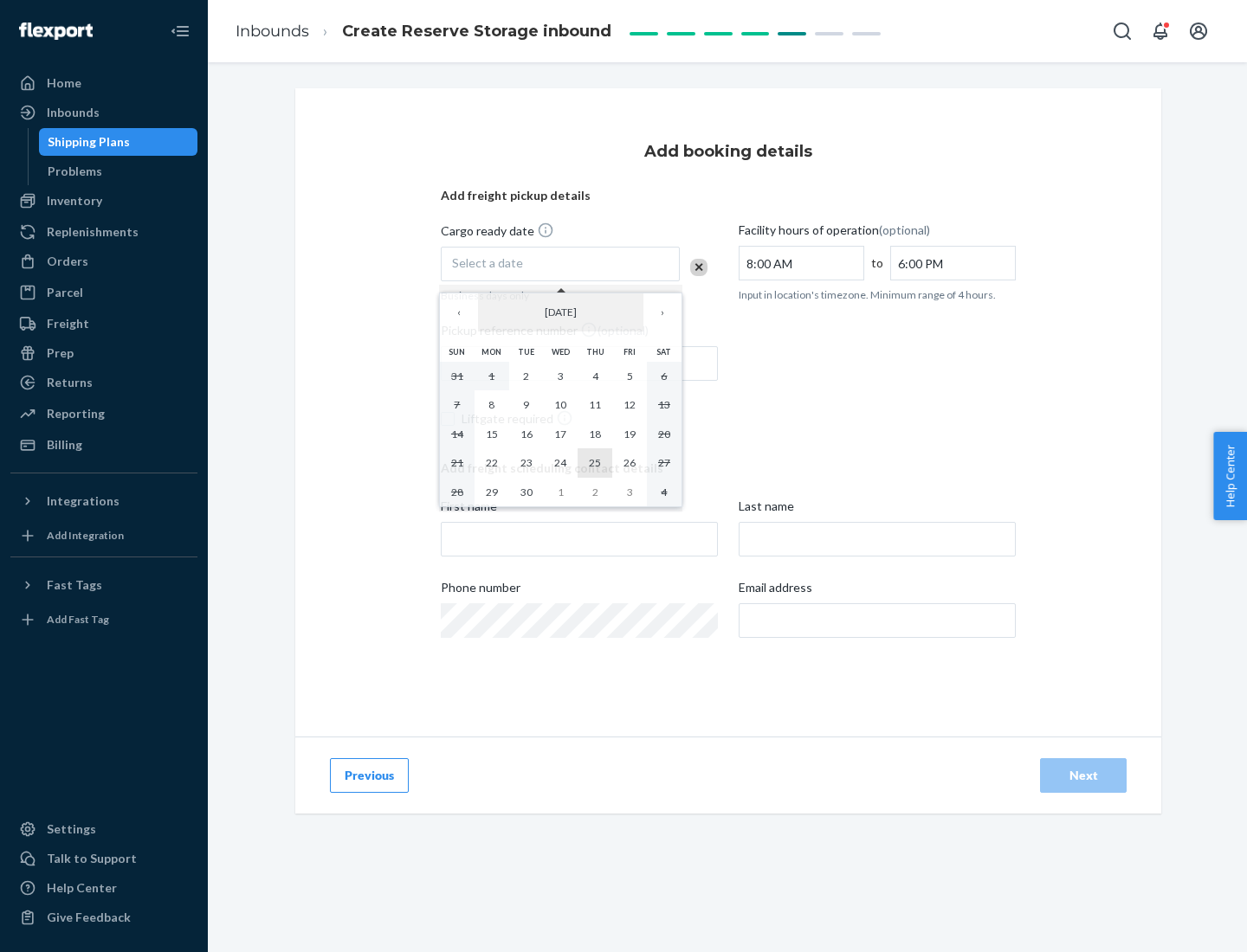
click at [595, 462] on abbr "25" at bounding box center [595, 462] width 12 height 13
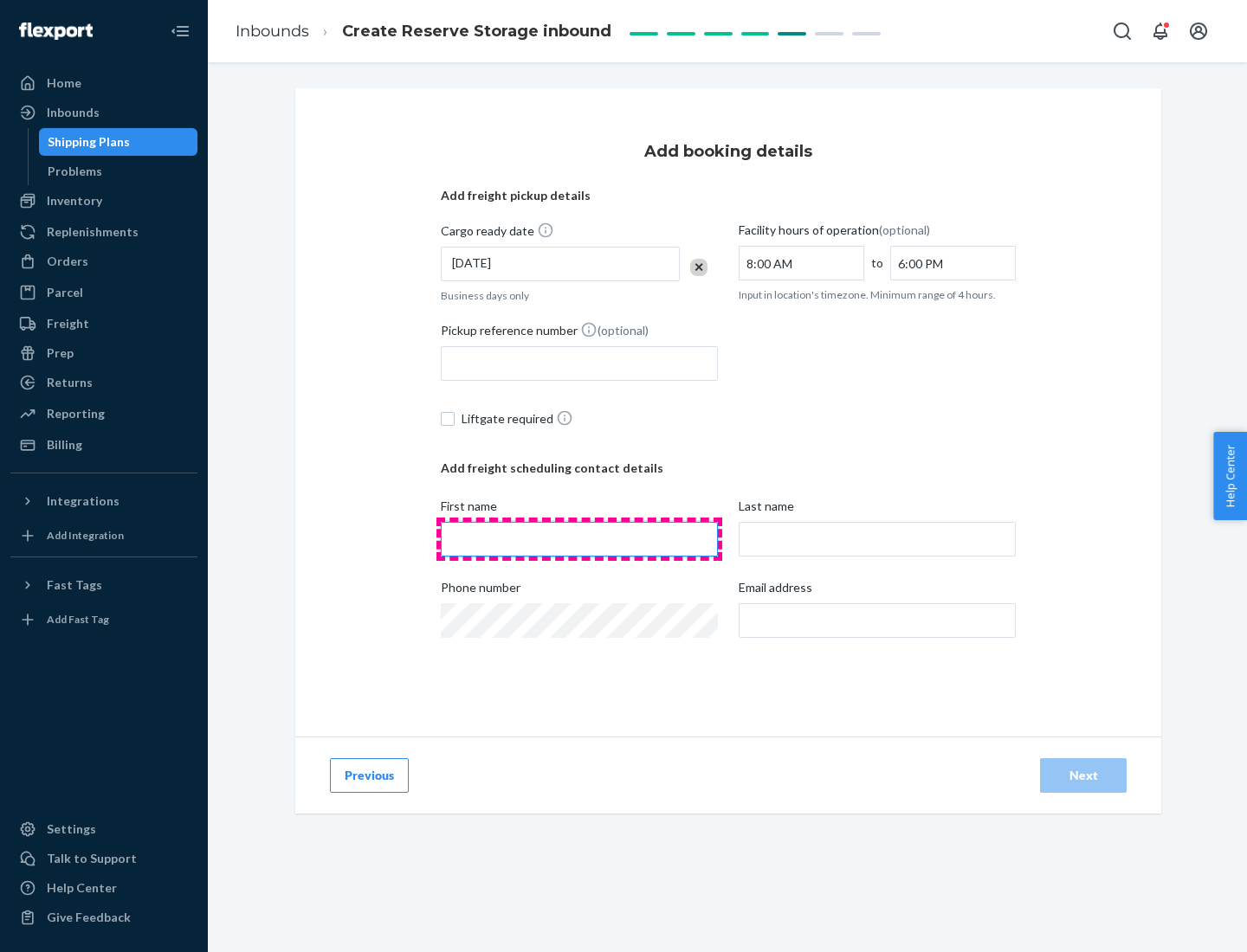
click at [580, 539] on input "First name" at bounding box center [579, 539] width 277 height 34
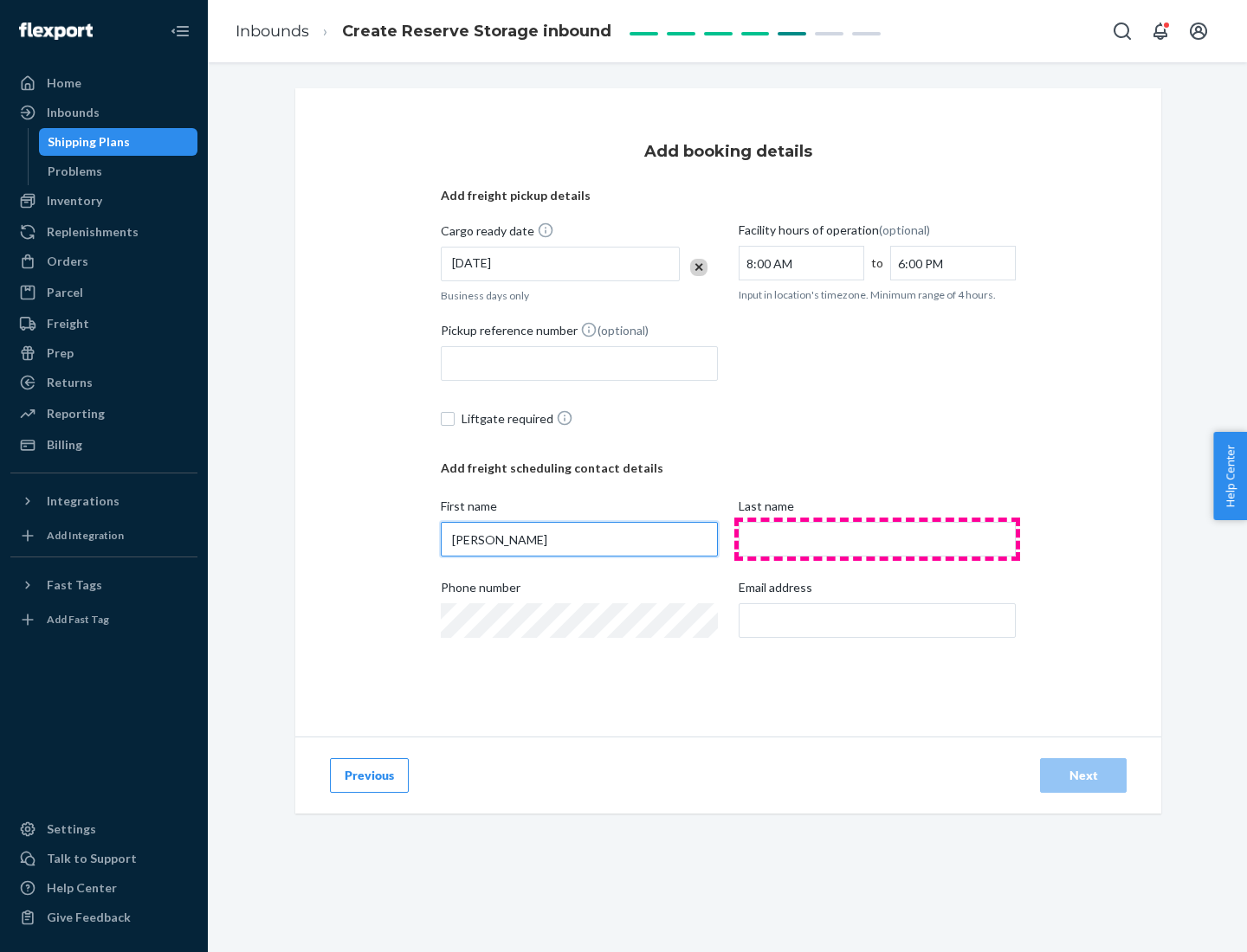
type input "[PERSON_NAME]"
click at [878, 539] on input "Last name" at bounding box center [877, 539] width 277 height 34
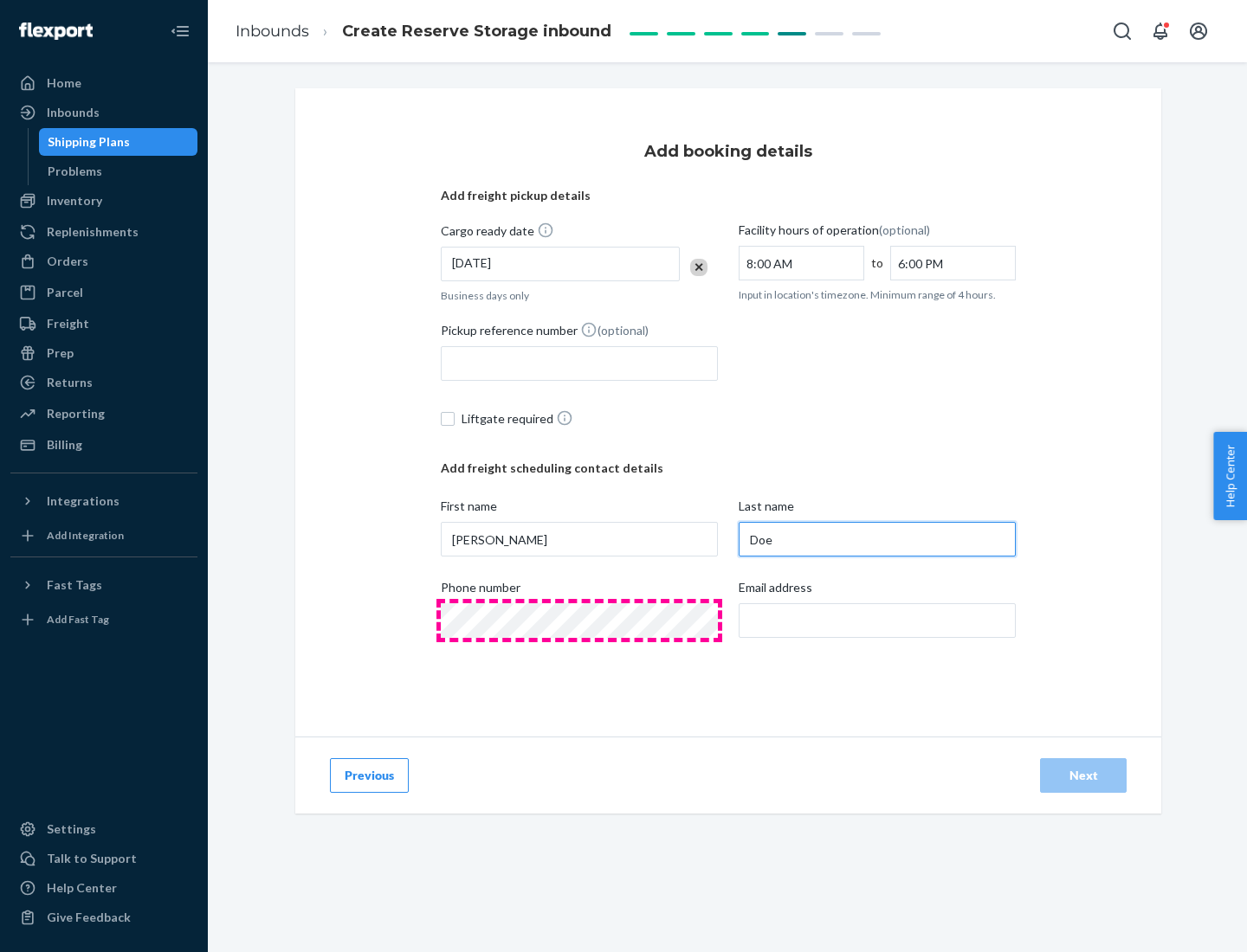
type input "Doe"
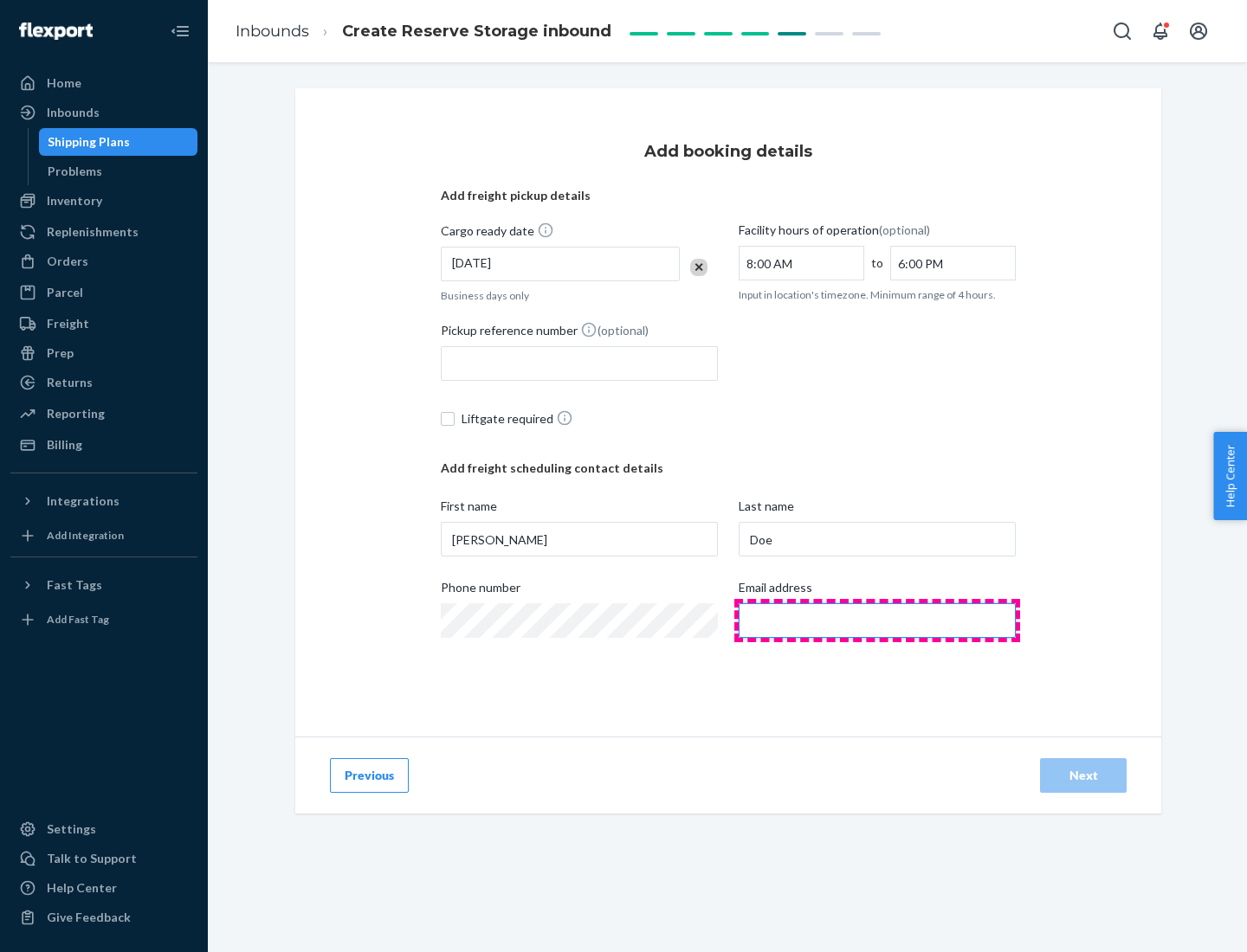
click at [878, 621] on input "Email address" at bounding box center [877, 620] width 277 height 34
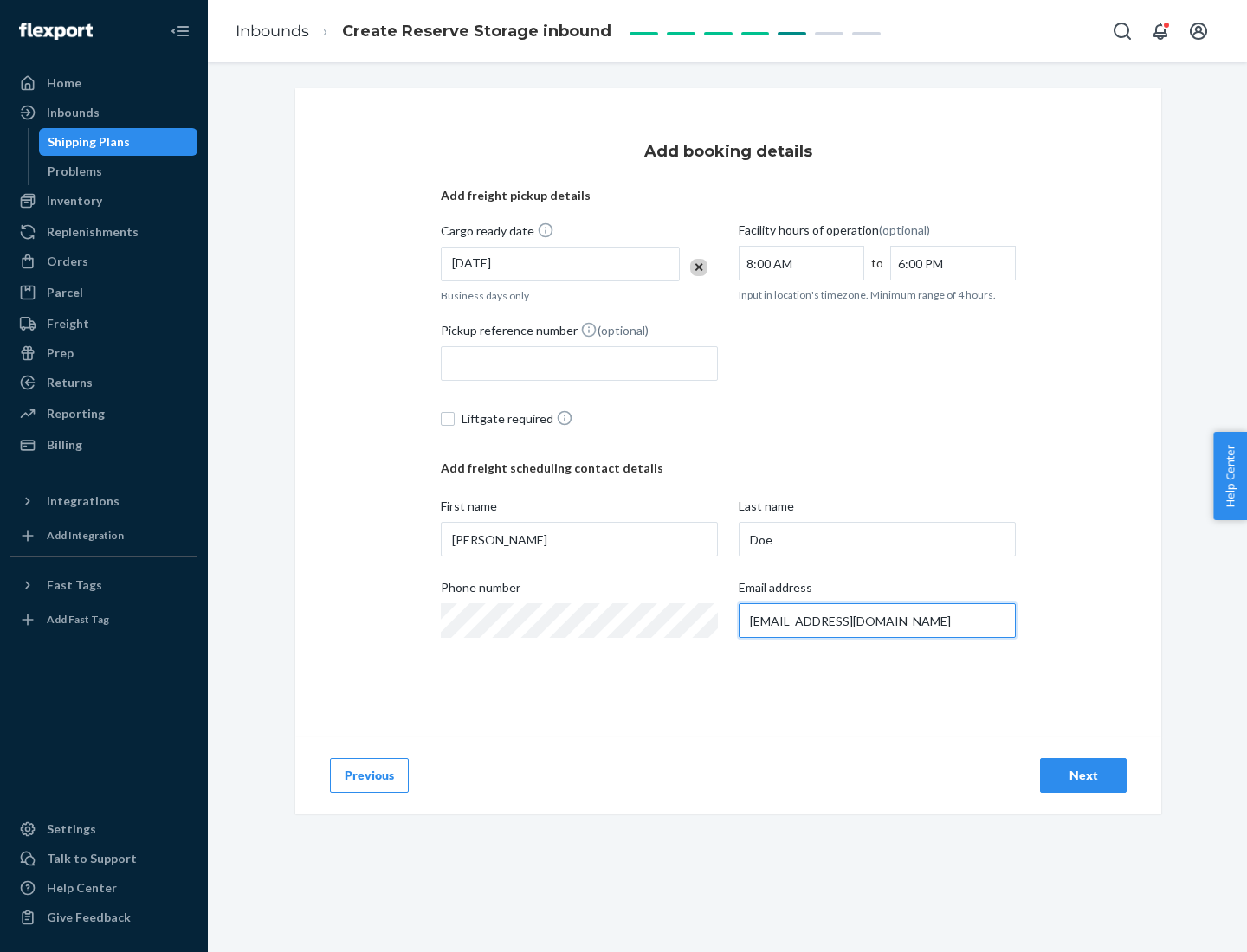
type input "[EMAIL_ADDRESS][DOMAIN_NAME]"
click at [1083, 775] on div "Next" at bounding box center [1083, 775] width 57 height 18
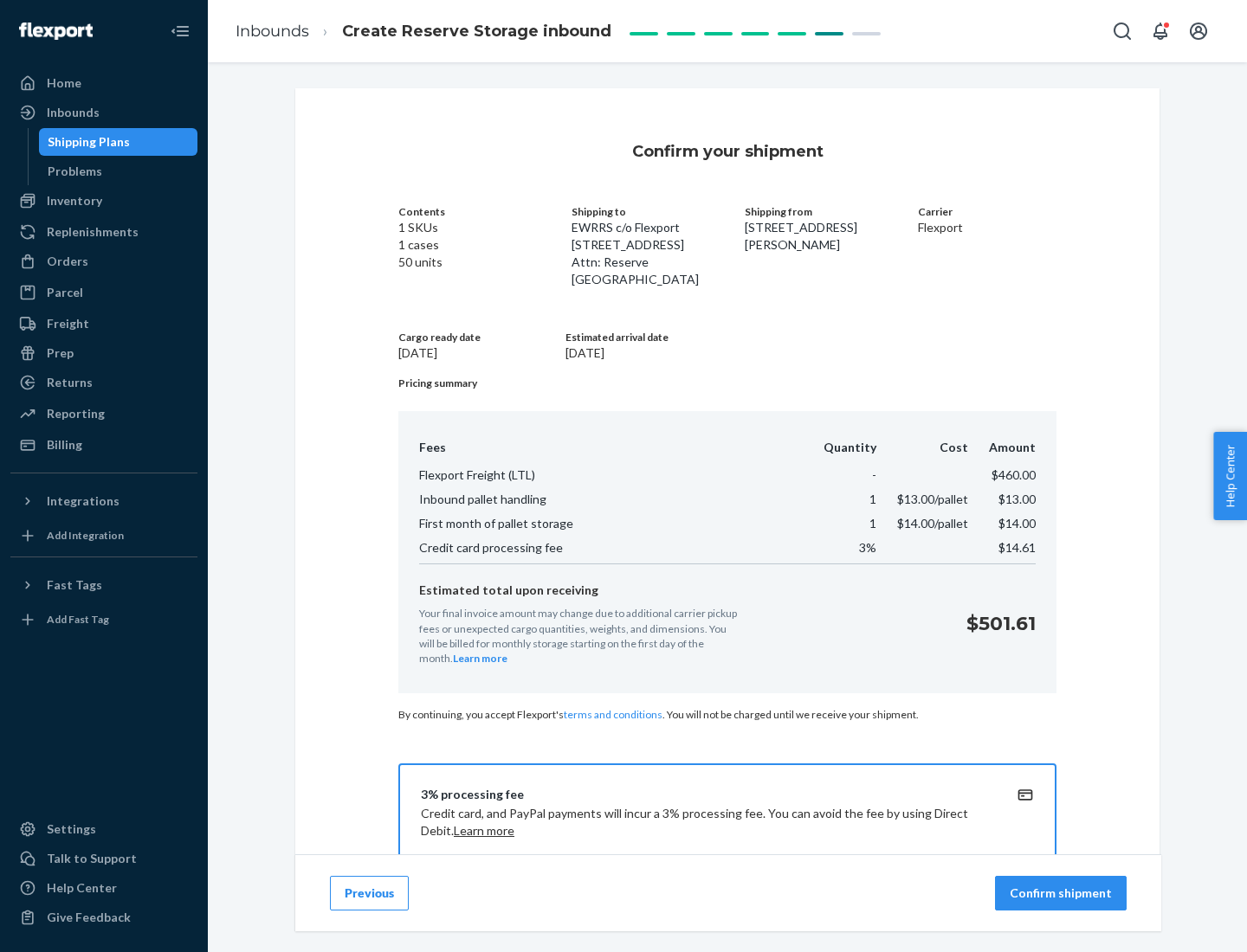
scroll to position [250, 0]
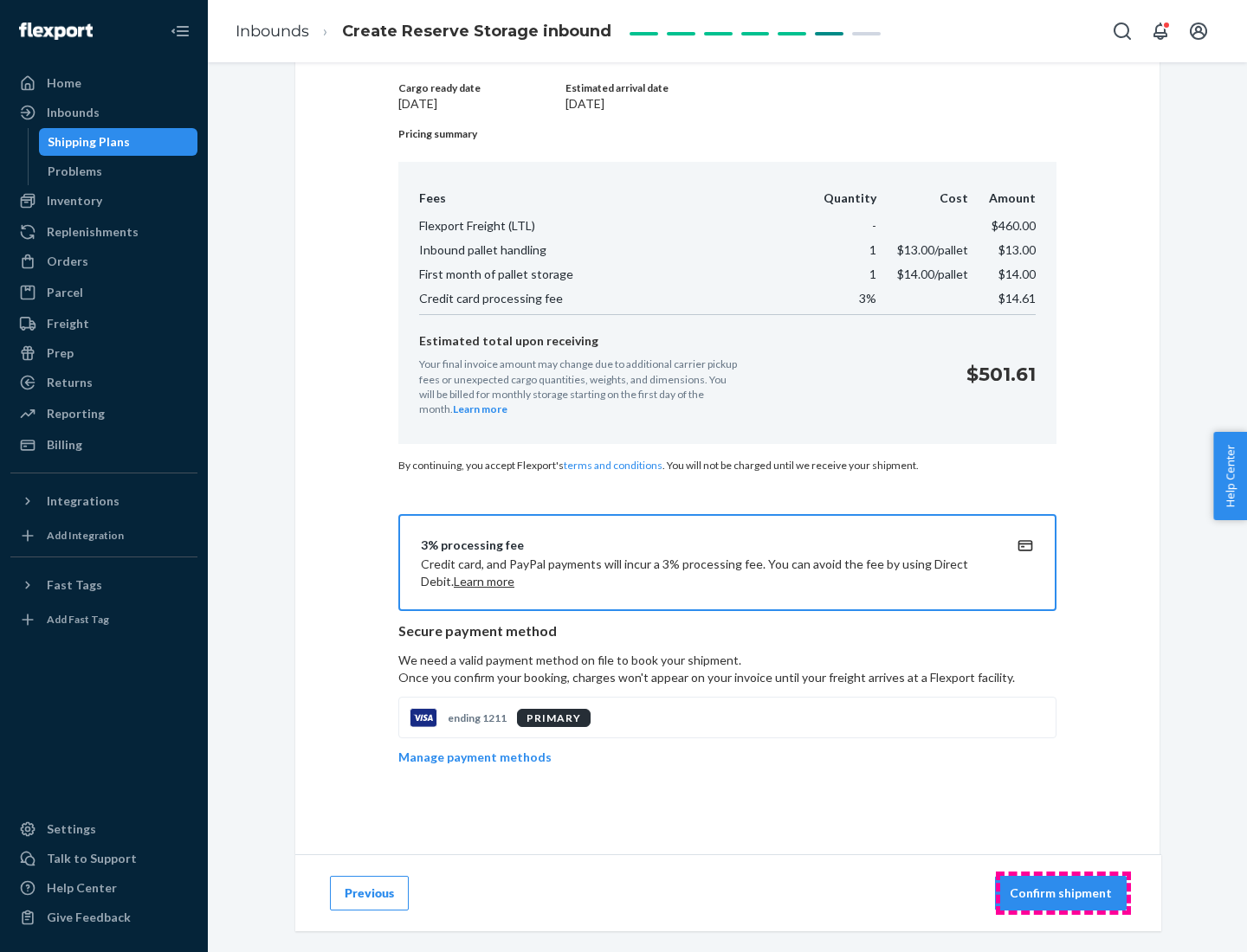
click at [1062, 893] on p "Confirm shipment" at bounding box center [1061, 893] width 102 height 18
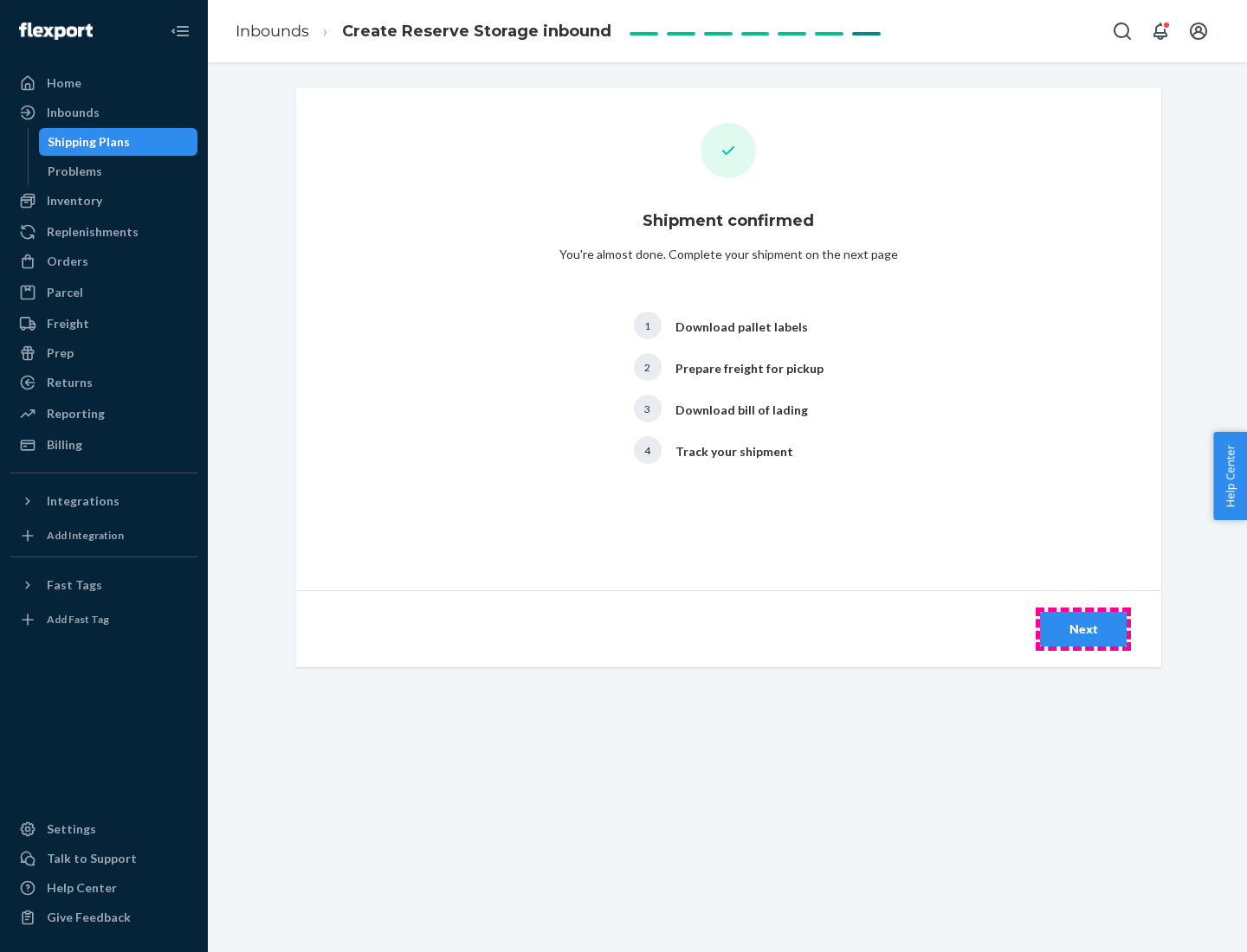
click at [1083, 629] on div "Next" at bounding box center [1083, 629] width 57 height 18
